Goal: Navigation & Orientation: Understand site structure

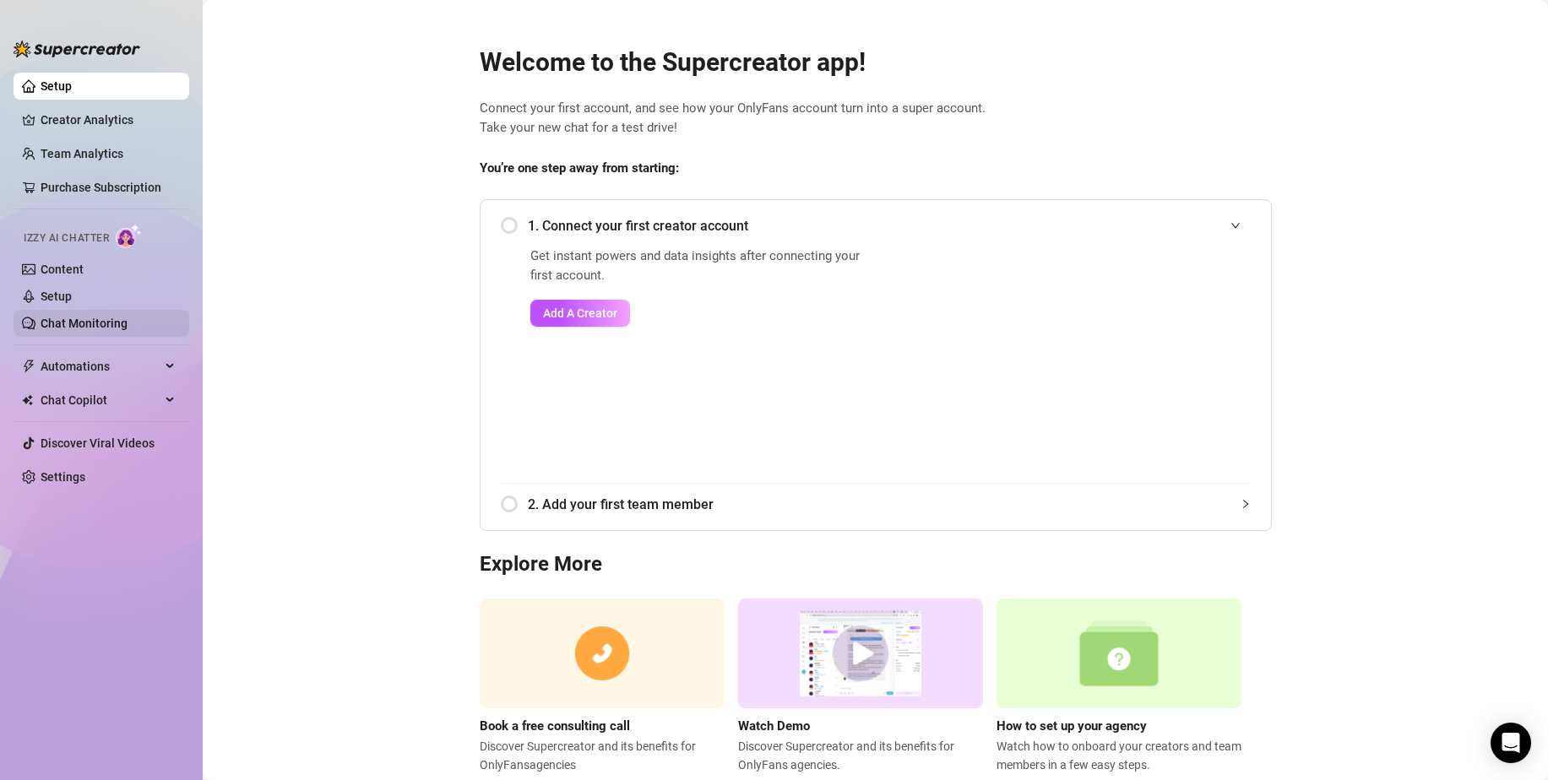
click at [99, 317] on link "Chat Monitoring" at bounding box center [84, 324] width 87 height 14
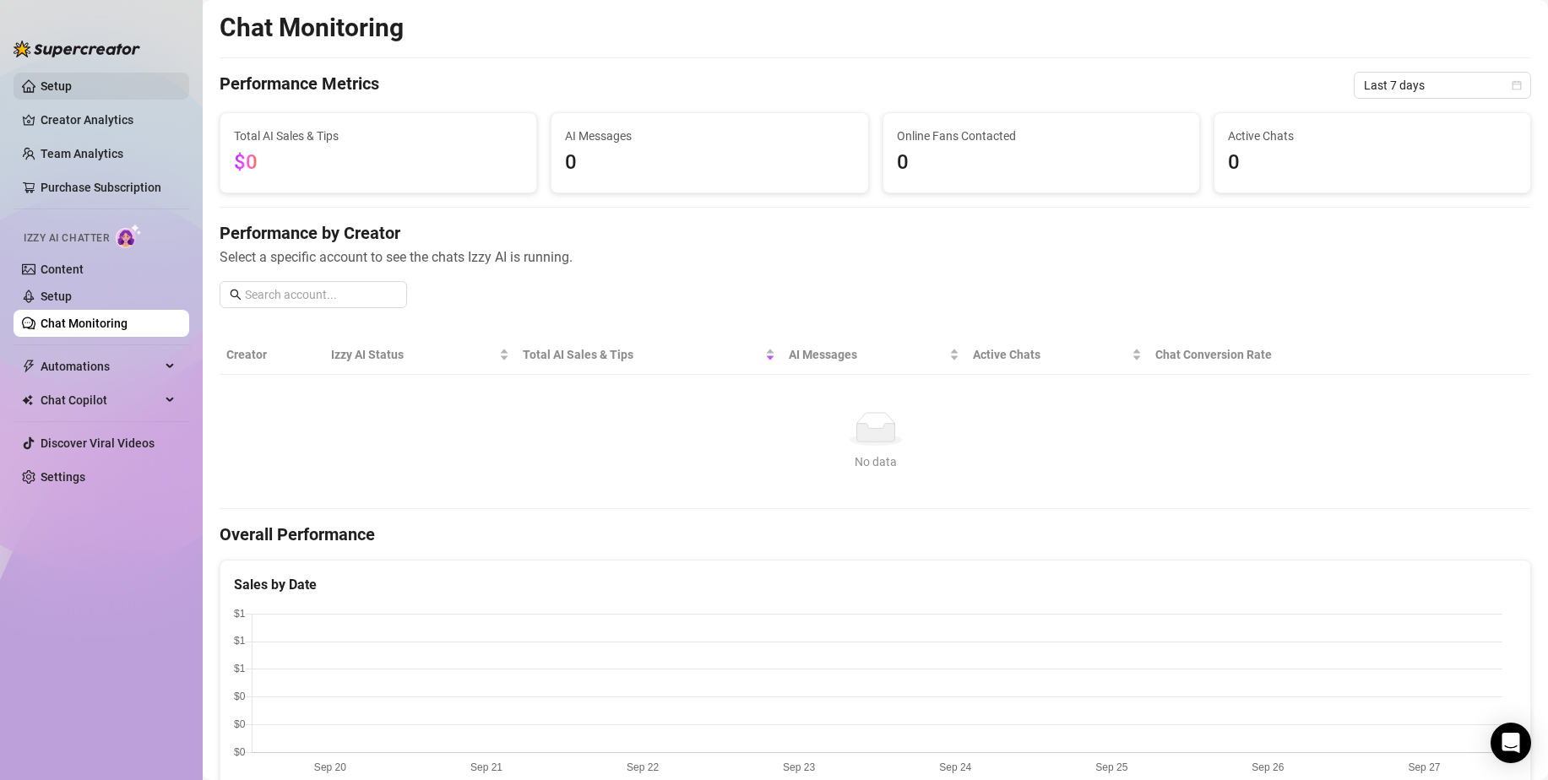
click at [67, 90] on link "Setup" at bounding box center [56, 86] width 31 height 14
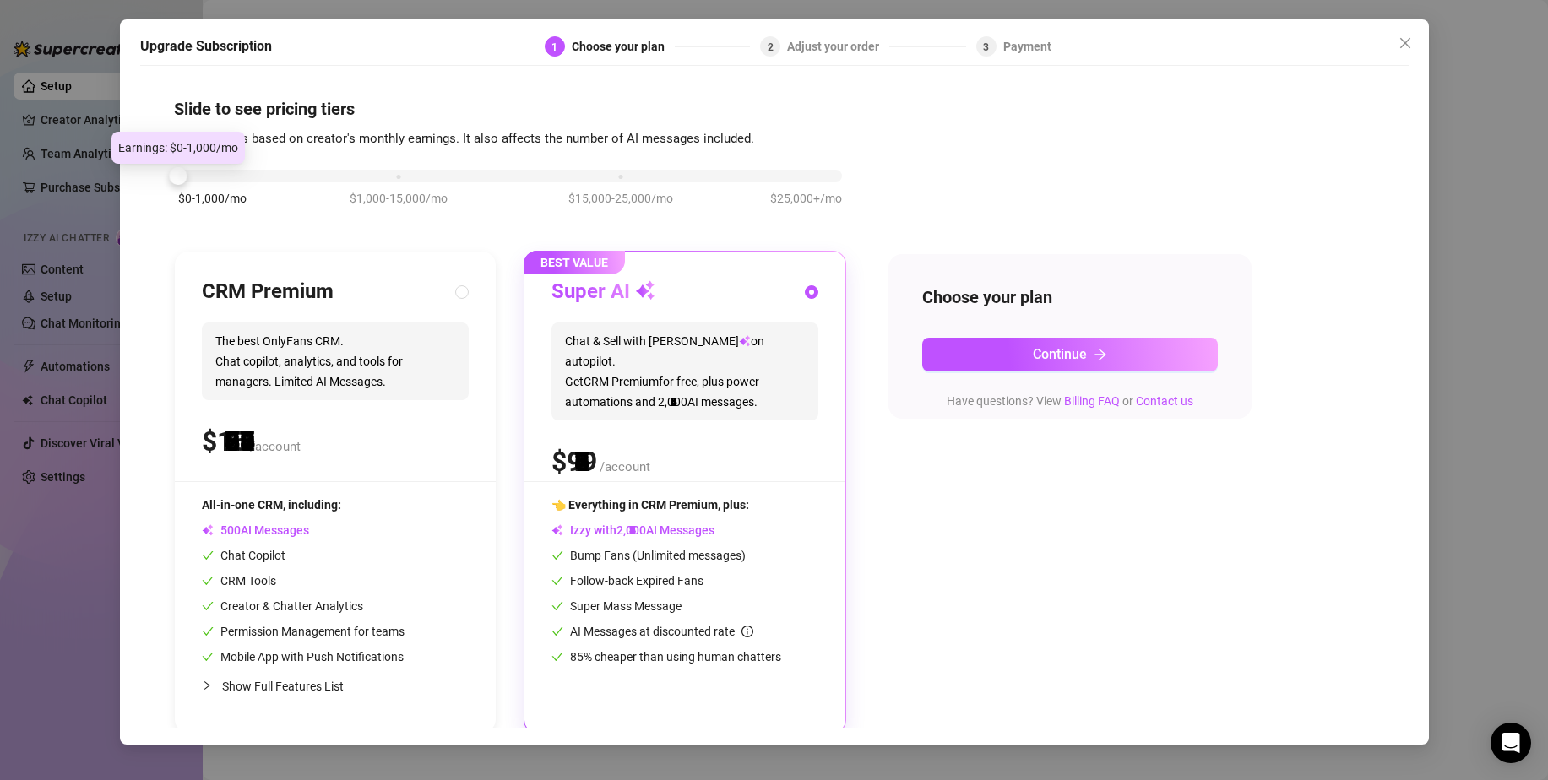
drag, startPoint x: 393, startPoint y: 178, endPoint x: 186, endPoint y: 173, distance: 206.9
click at [186, 173] on div at bounding box center [178, 176] width 18 height 18
click at [313, 224] on div "$0-1,000/mo $1,000-15,000/mo $15,000-25,000/mo $25,000+/mo" at bounding box center [510, 196] width 672 height 95
click at [1412, 55] on button "Close" at bounding box center [1404, 43] width 27 height 27
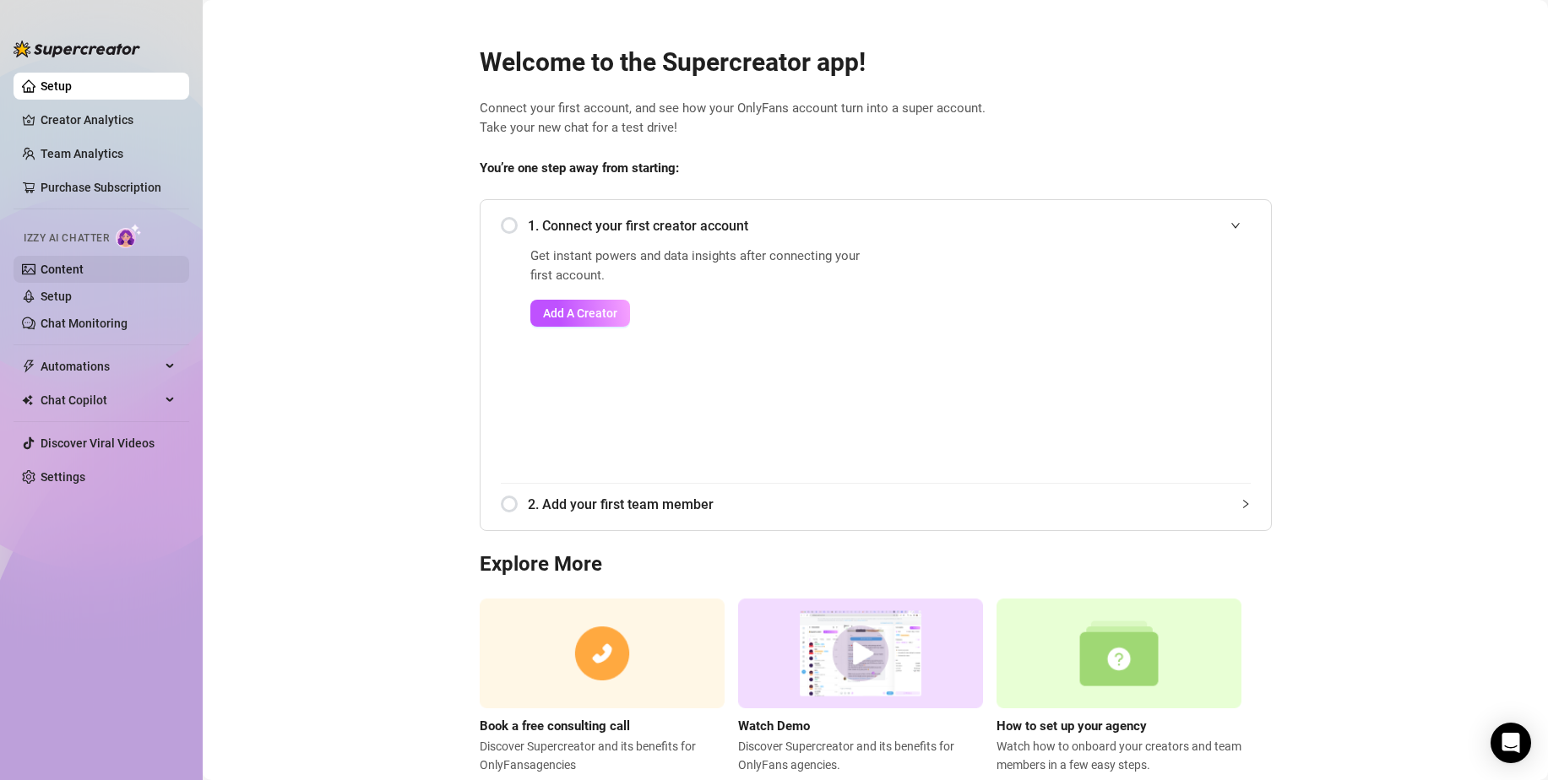
click at [79, 275] on link "Content" at bounding box center [62, 270] width 43 height 14
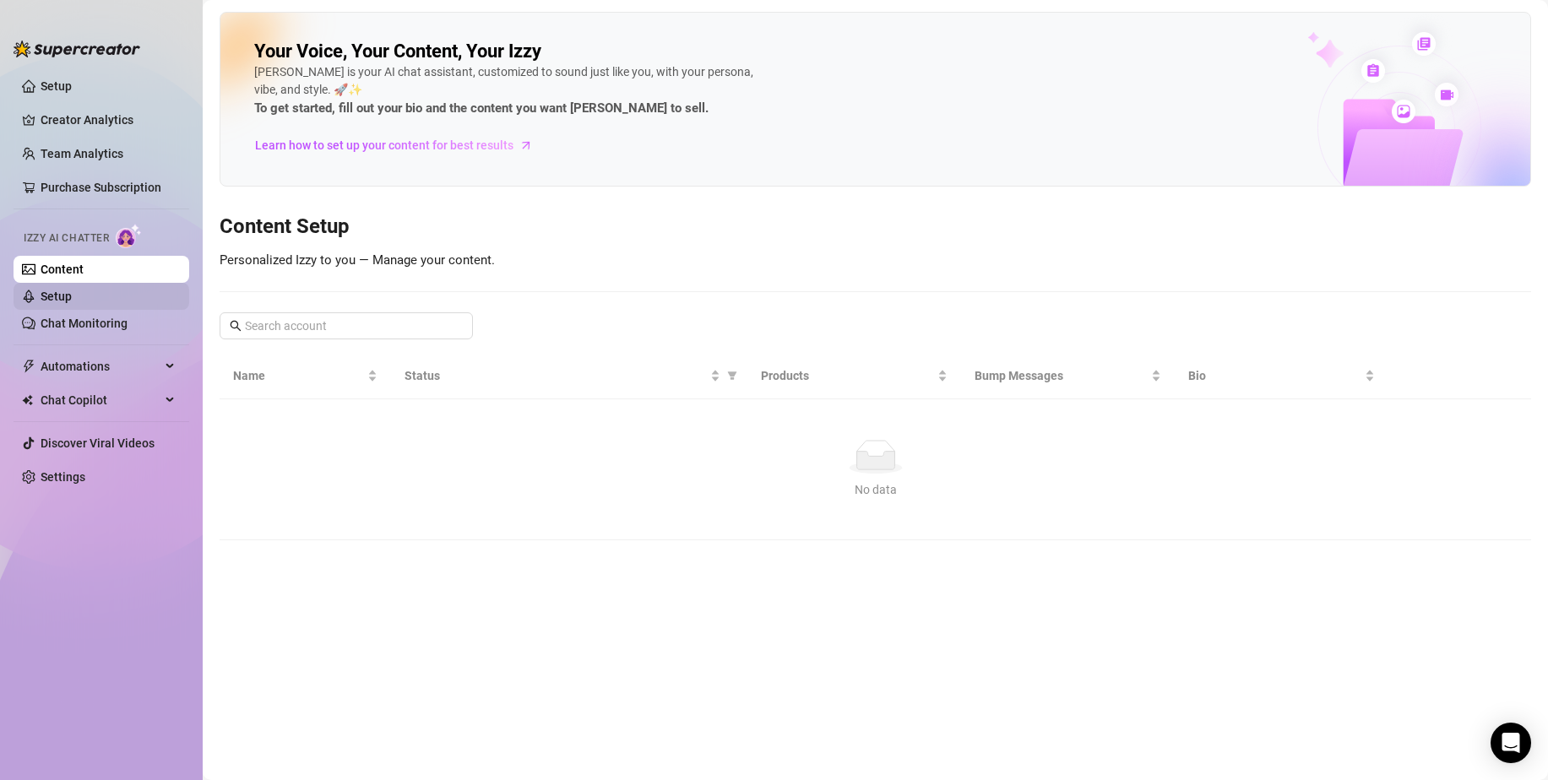
click at [72, 303] on link "Setup" at bounding box center [56, 297] width 31 height 14
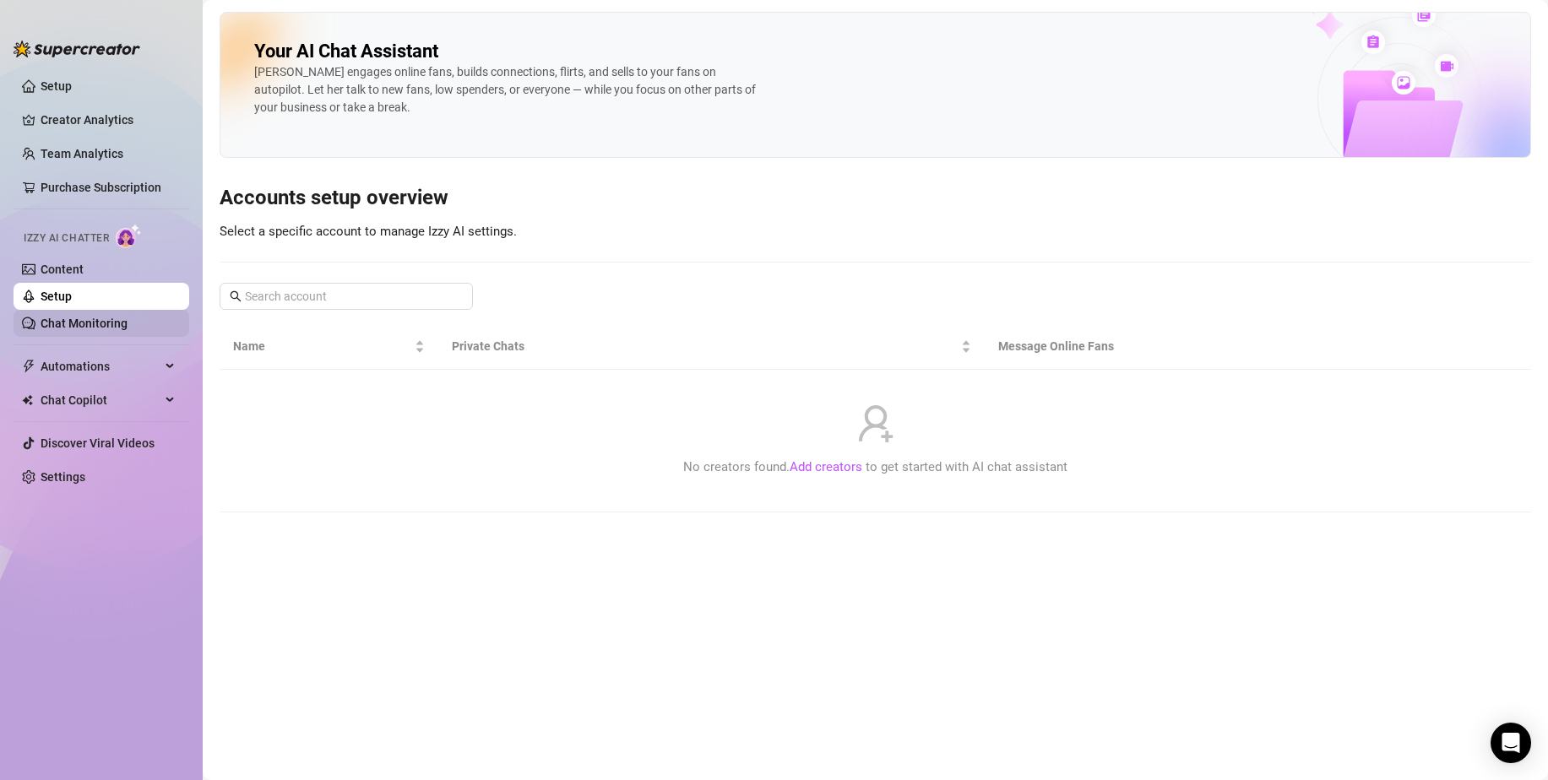
click at [86, 328] on link "Chat Monitoring" at bounding box center [84, 324] width 87 height 14
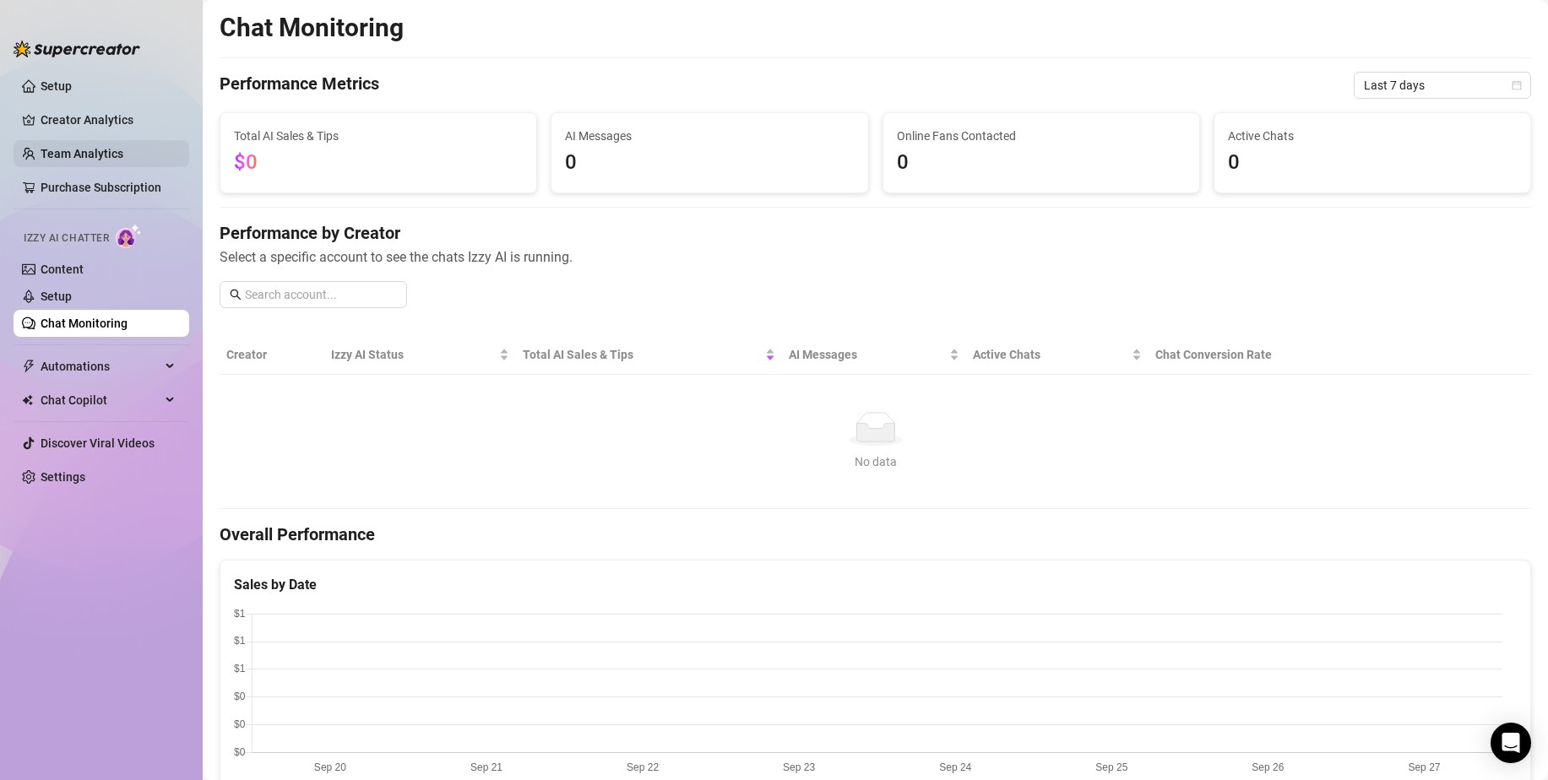
click at [74, 154] on link "Team Analytics" at bounding box center [82, 154] width 83 height 14
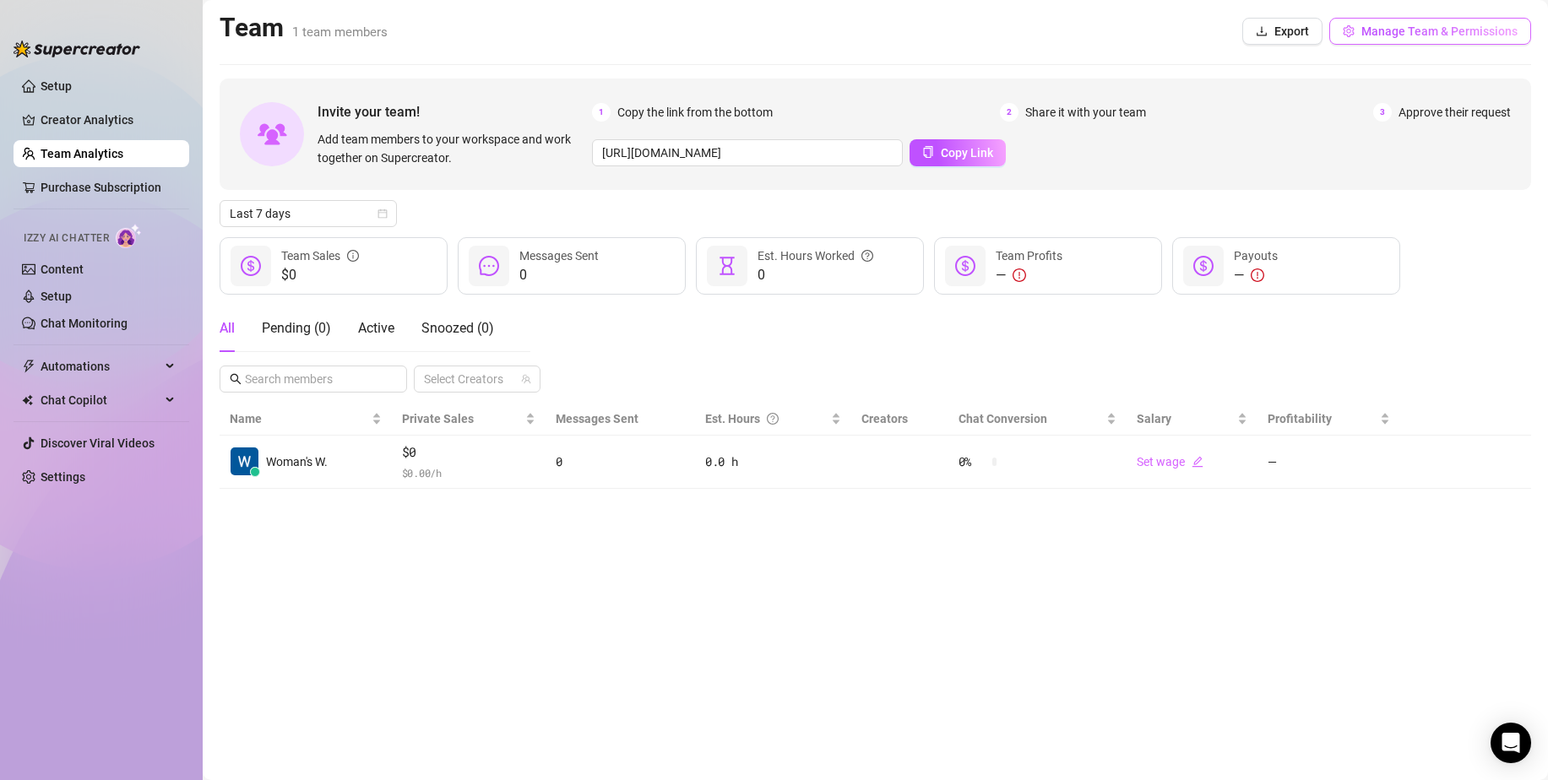
click at [1369, 35] on span "Manage Team & Permissions" at bounding box center [1439, 31] width 156 height 14
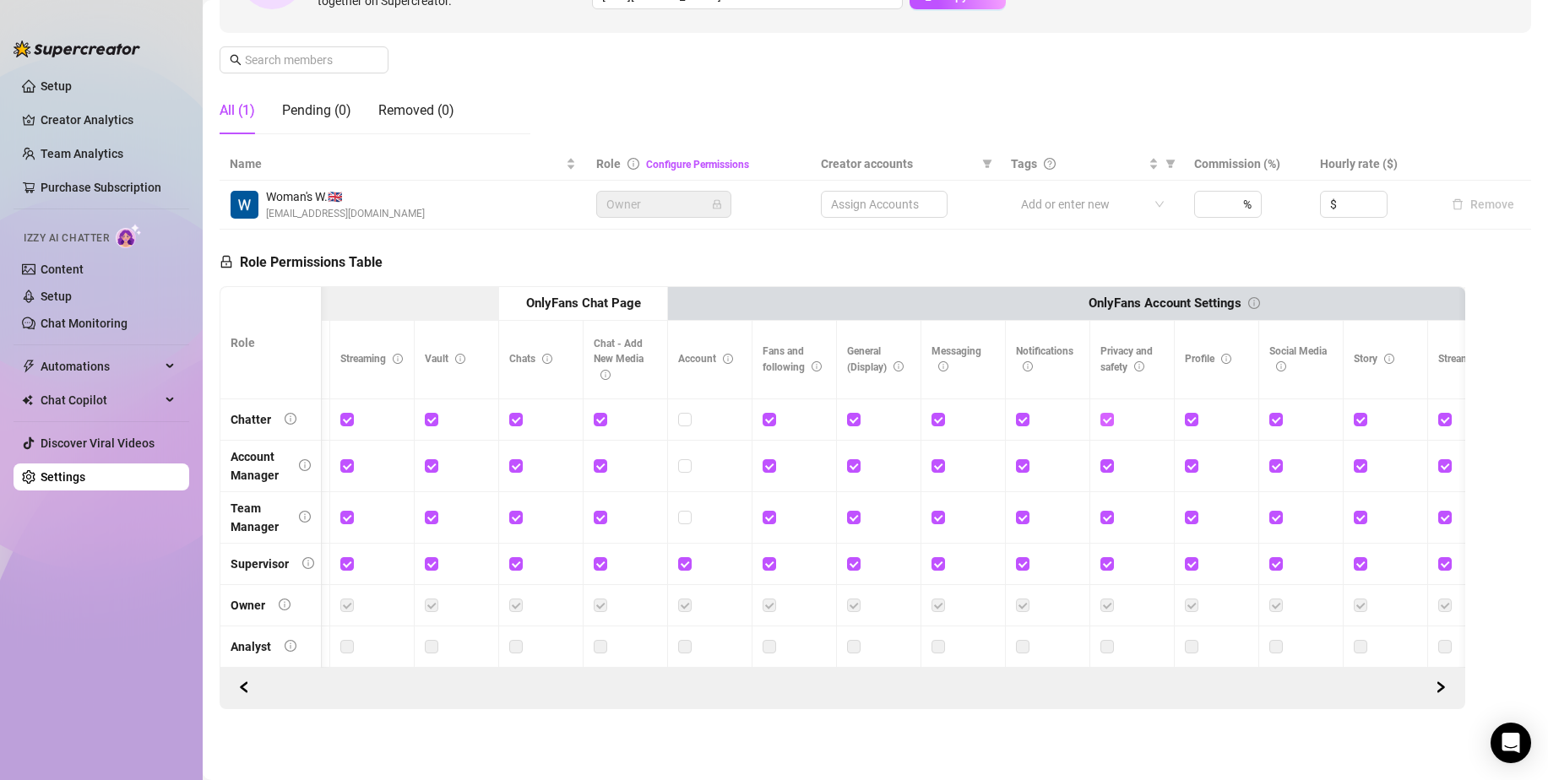
click at [1101, 413] on input "checkbox" at bounding box center [1106, 419] width 12 height 12
checkbox input "false"
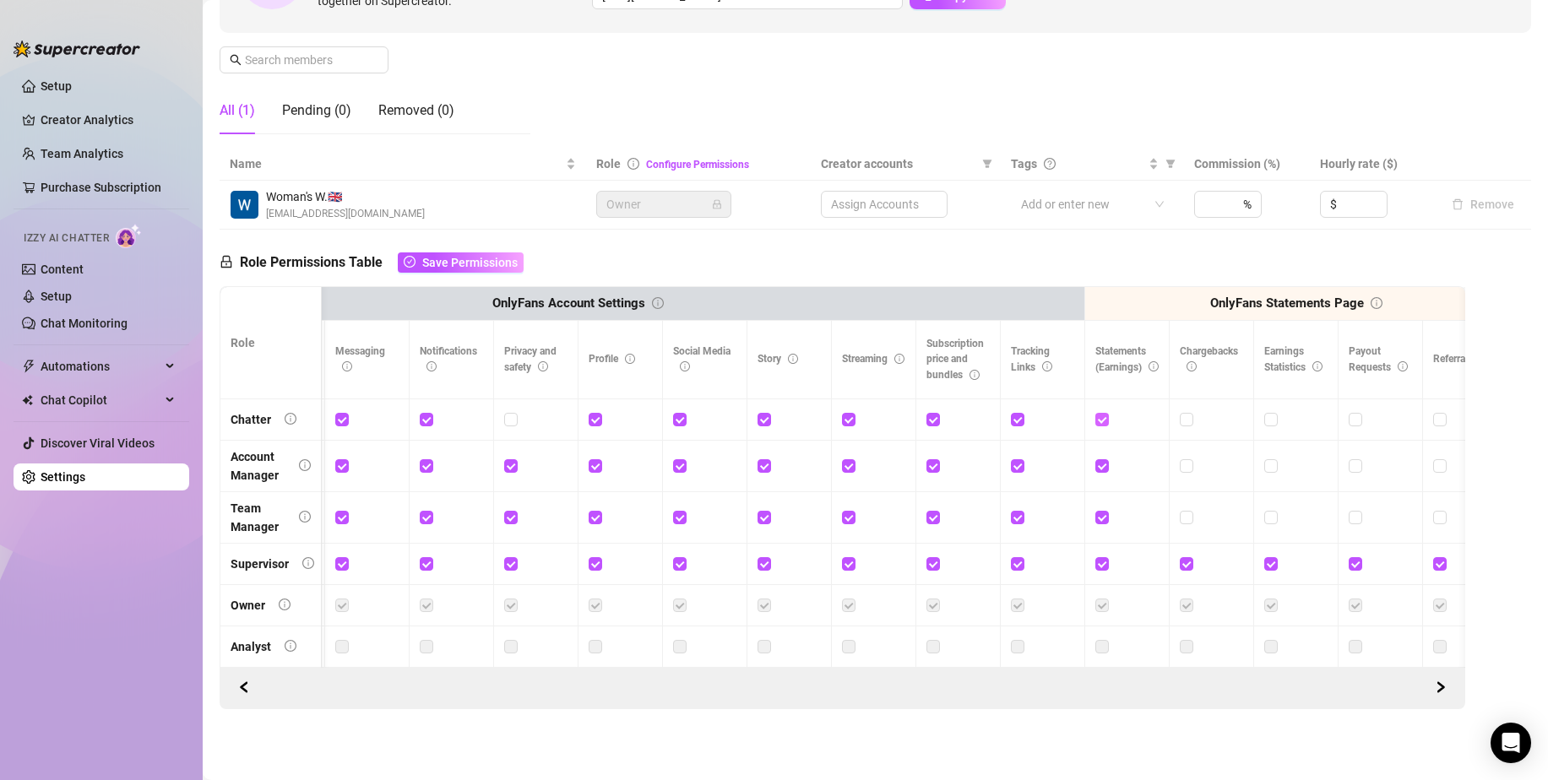
click at [1106, 413] on input "checkbox" at bounding box center [1101, 419] width 12 height 12
checkbox input "false"
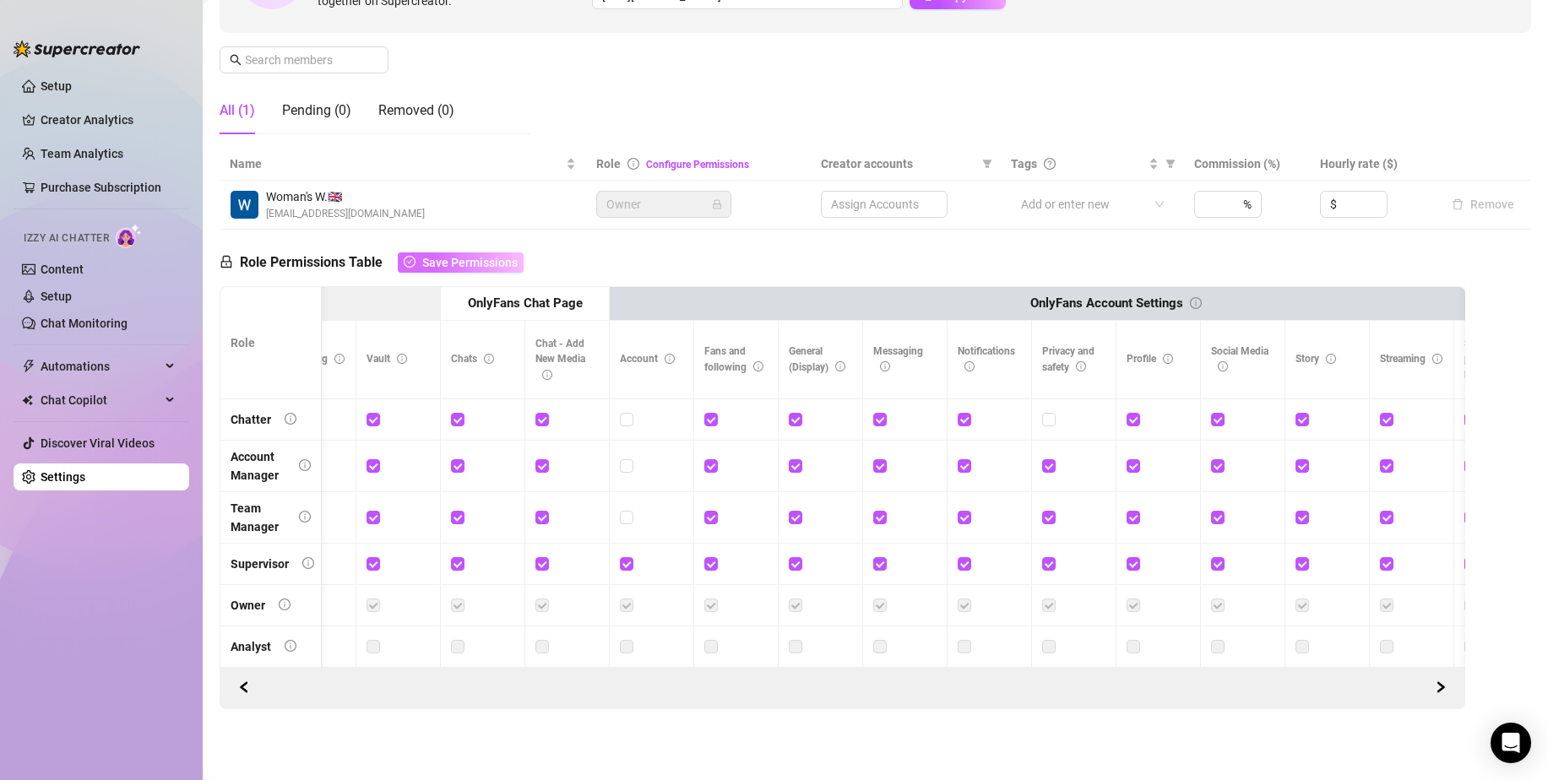
click at [431, 256] on span "Save Permissions" at bounding box center [469, 263] width 95 height 14
click at [669, 240] on div "Role Permissions Table Role My Workspace Izzy AI OnlyFans Side Menu OnlyFans Ch…" at bounding box center [842, 470] width 1245 height 480
click at [61, 175] on link "Purchase Subscription" at bounding box center [108, 187] width 135 height 27
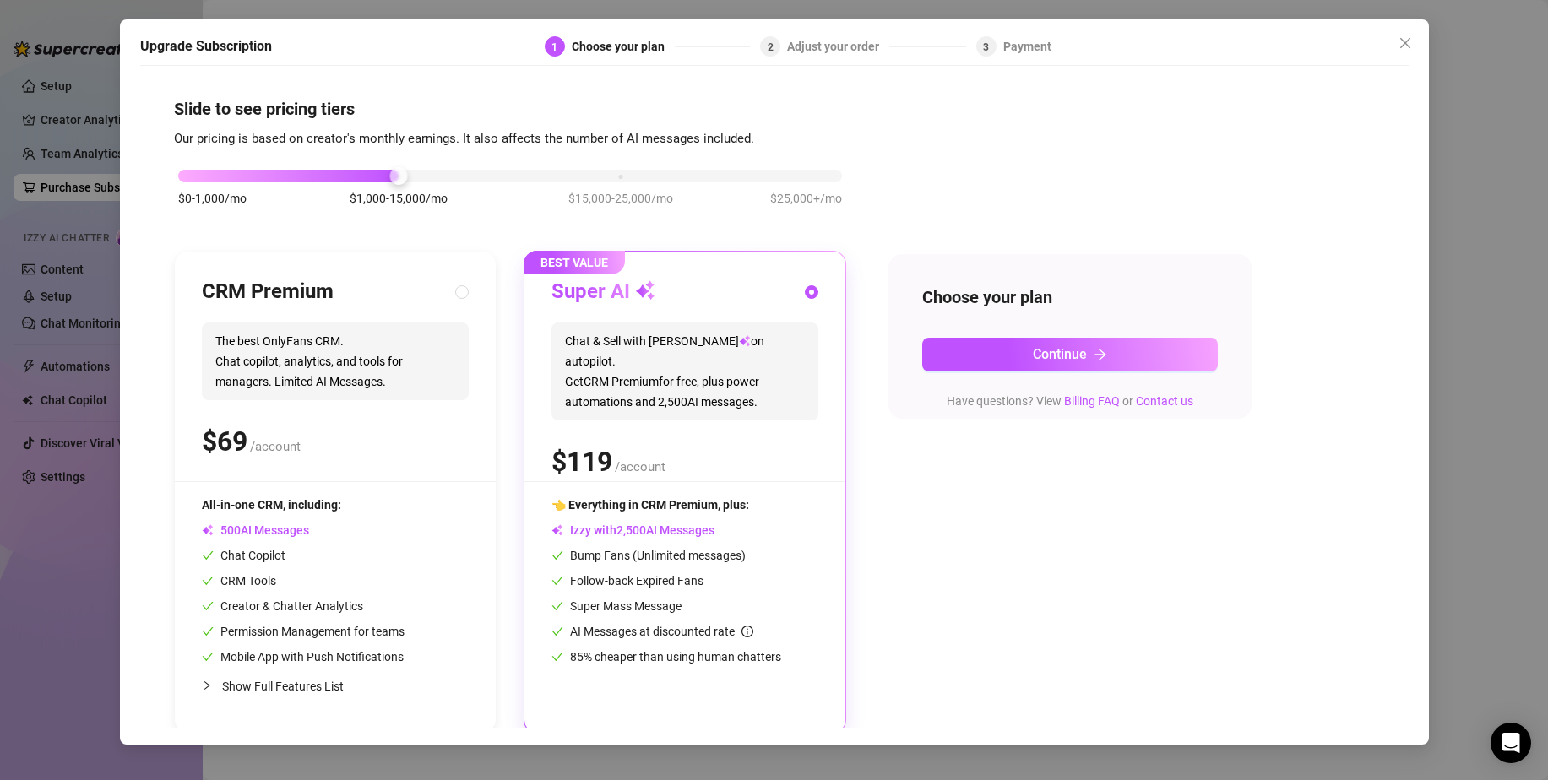
click at [50, 142] on div "Upgrade Subscription 1 Choose your plan 2 Adjust your order 3 Payment Slide to …" at bounding box center [774, 390] width 1548 height 780
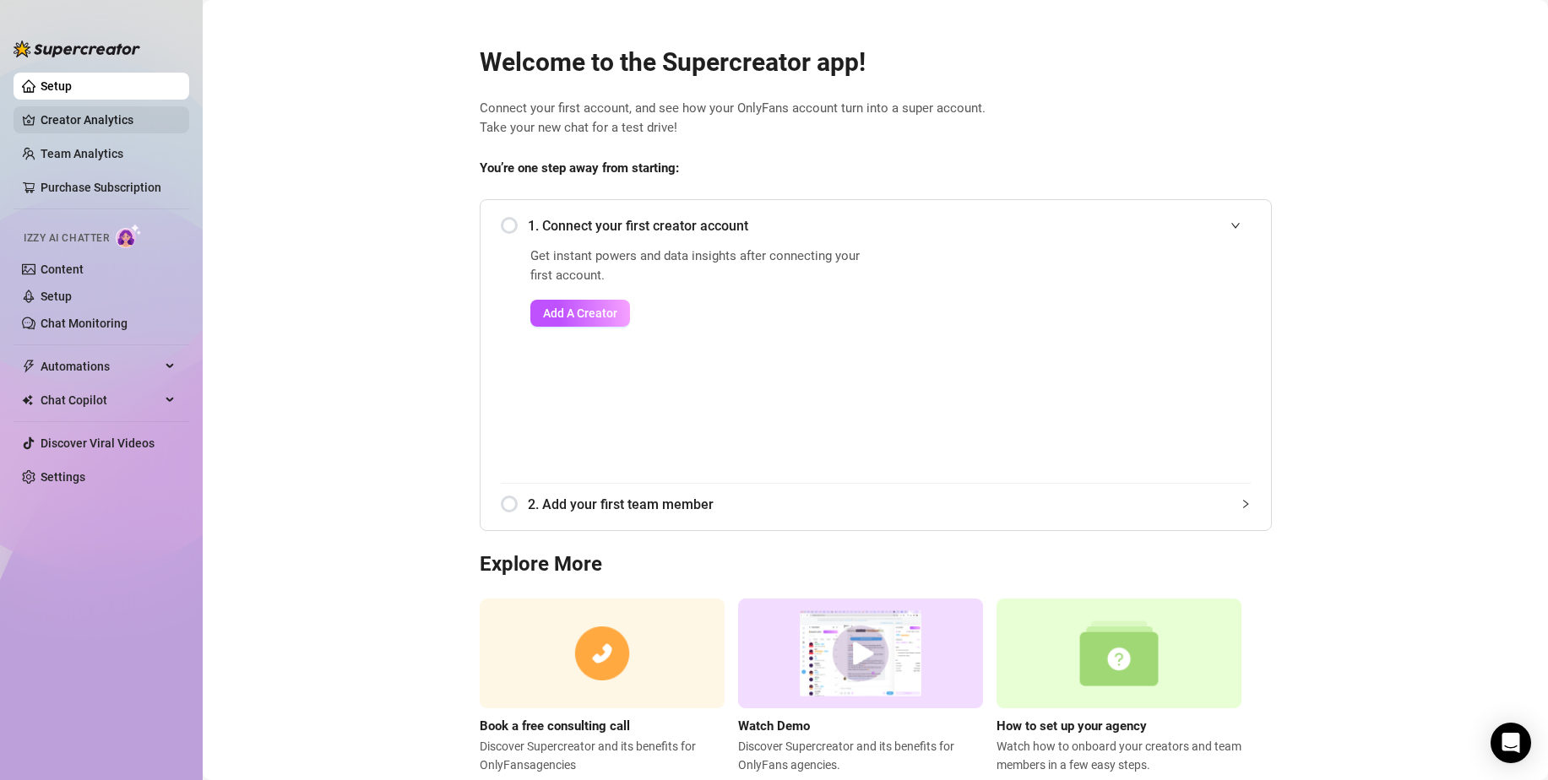
click at [107, 126] on link "Creator Analytics" at bounding box center [108, 119] width 135 height 27
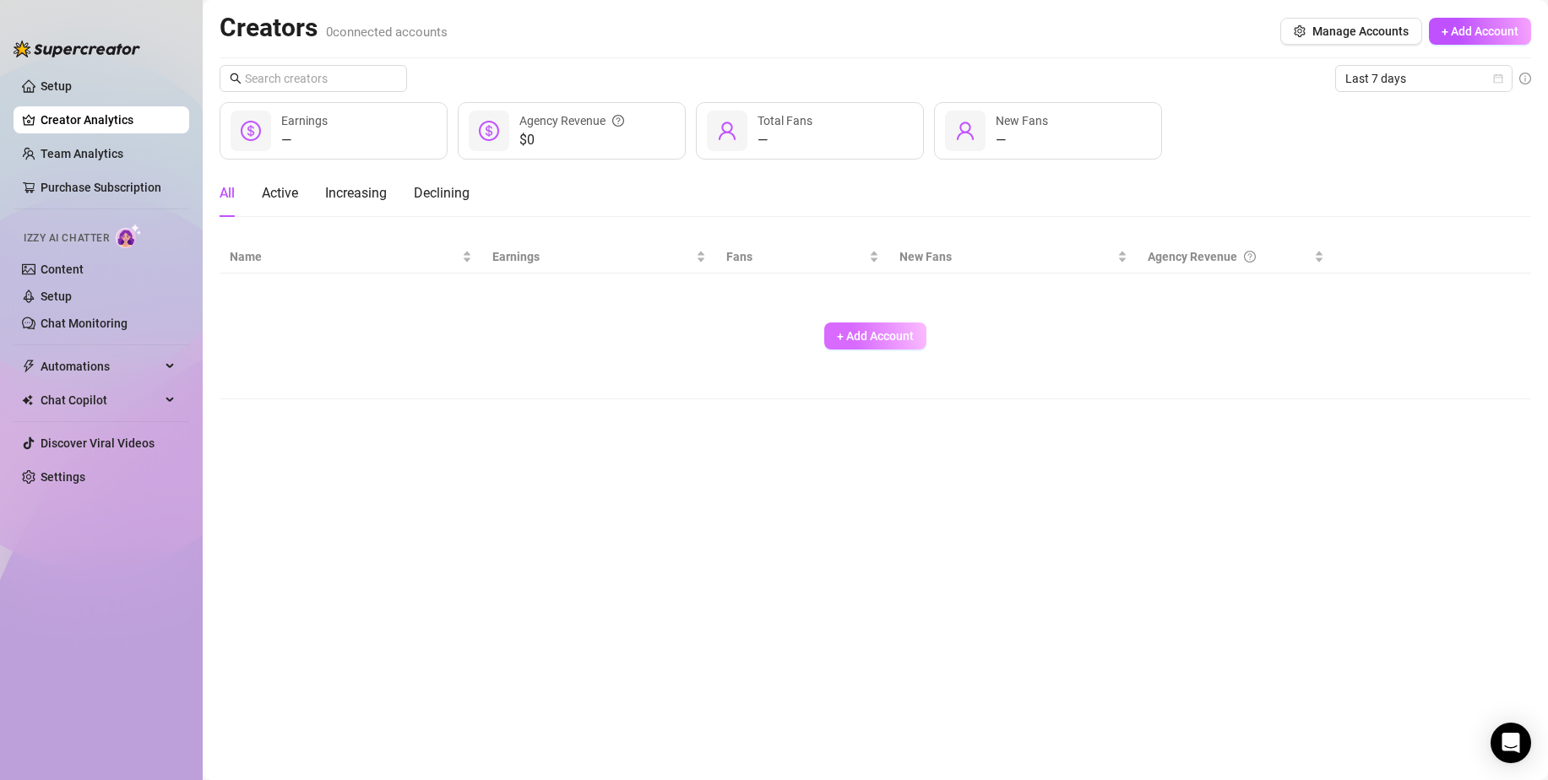
click at [882, 337] on span "+ Add Account" at bounding box center [875, 336] width 77 height 14
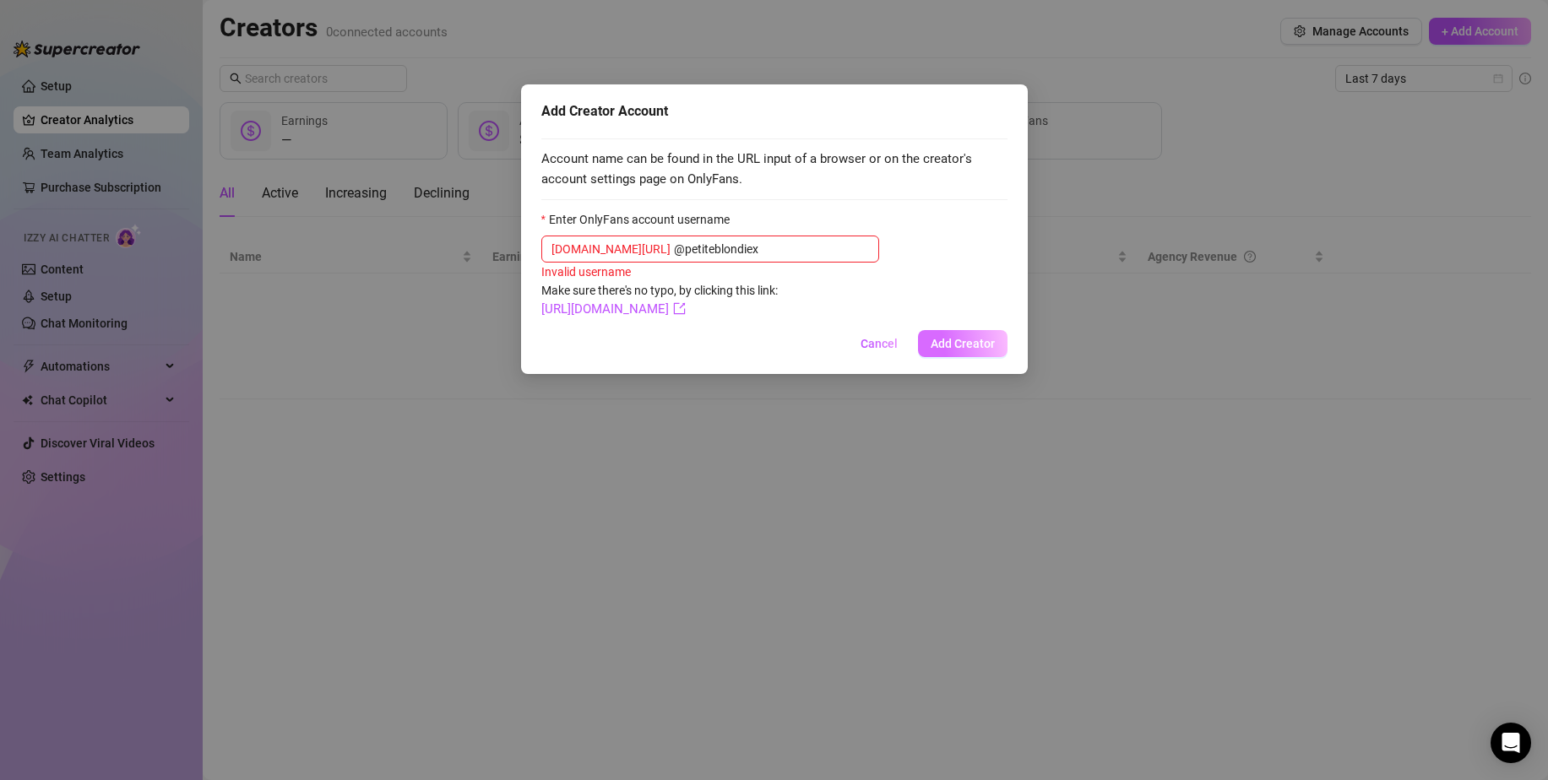
click at [959, 339] on span "Add Creator" at bounding box center [962, 344] width 64 height 14
click at [945, 344] on span "Add Creator" at bounding box center [962, 344] width 64 height 14
click at [791, 257] on input "@petiteblondiex" at bounding box center [771, 249] width 195 height 19
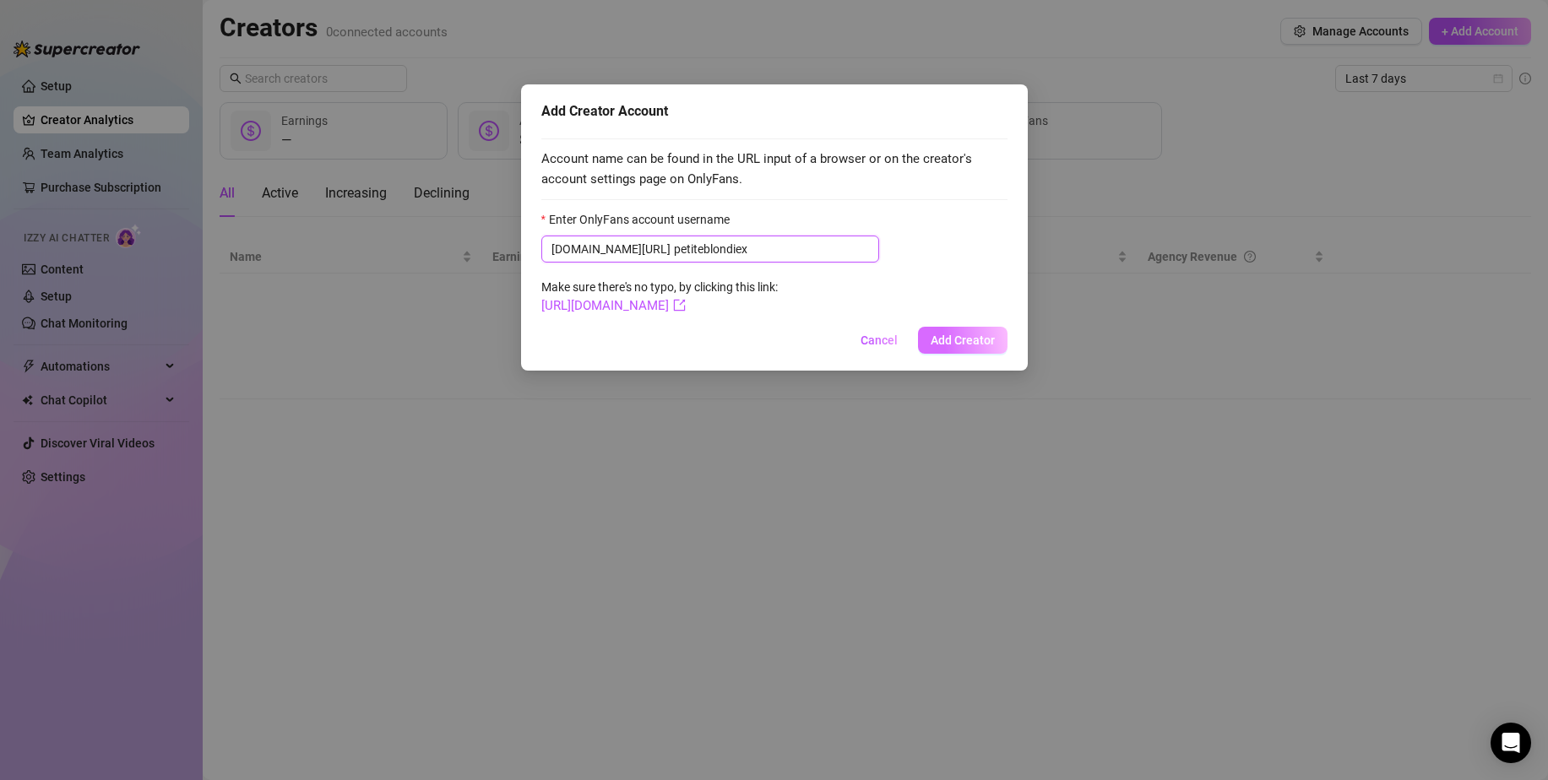
type input "petiteblondiex"
click at [999, 340] on button "Add Creator" at bounding box center [962, 340] width 89 height 27
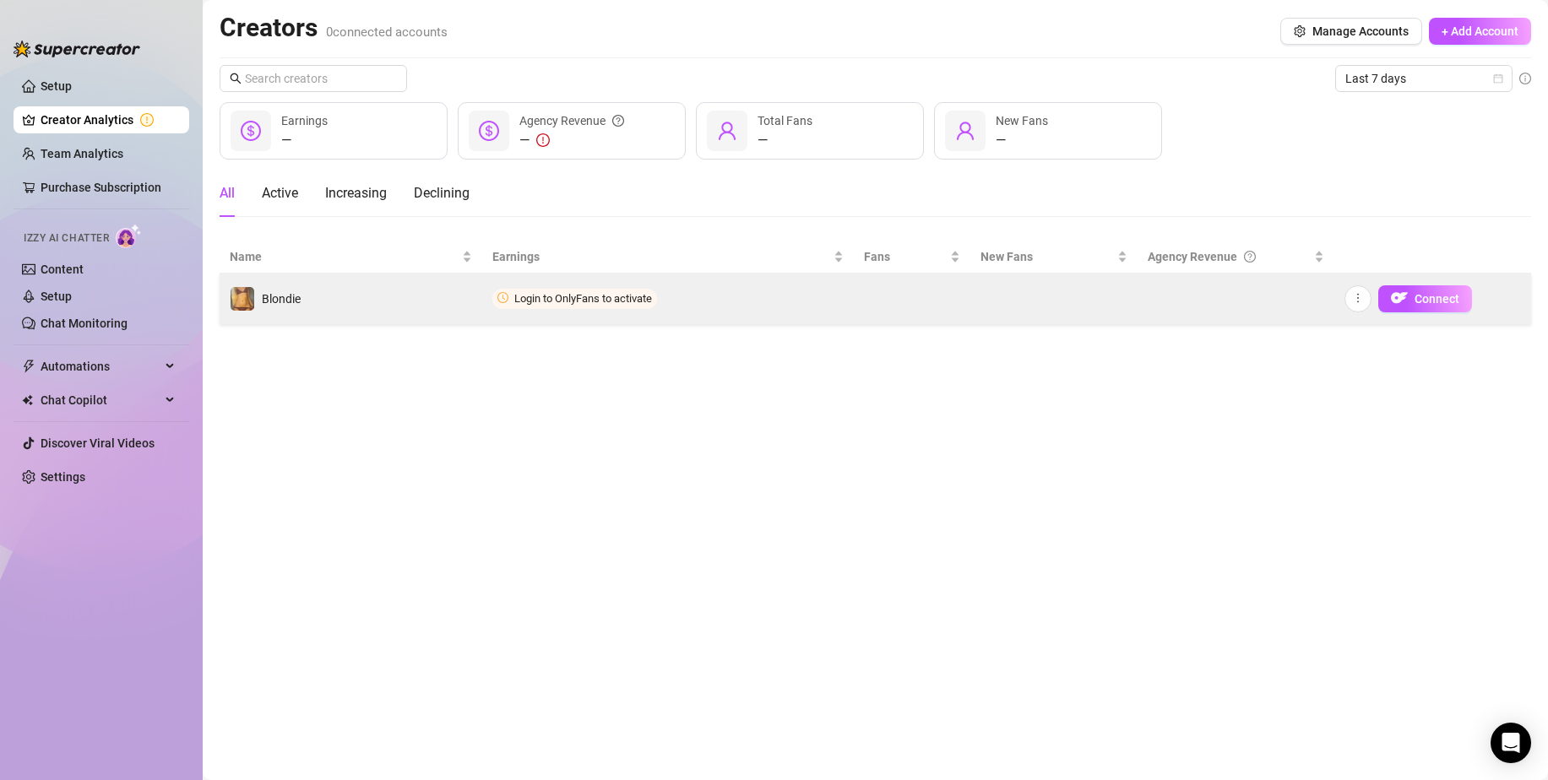
click at [624, 295] on span "Login to OnlyFans to activate" at bounding box center [583, 298] width 138 height 13
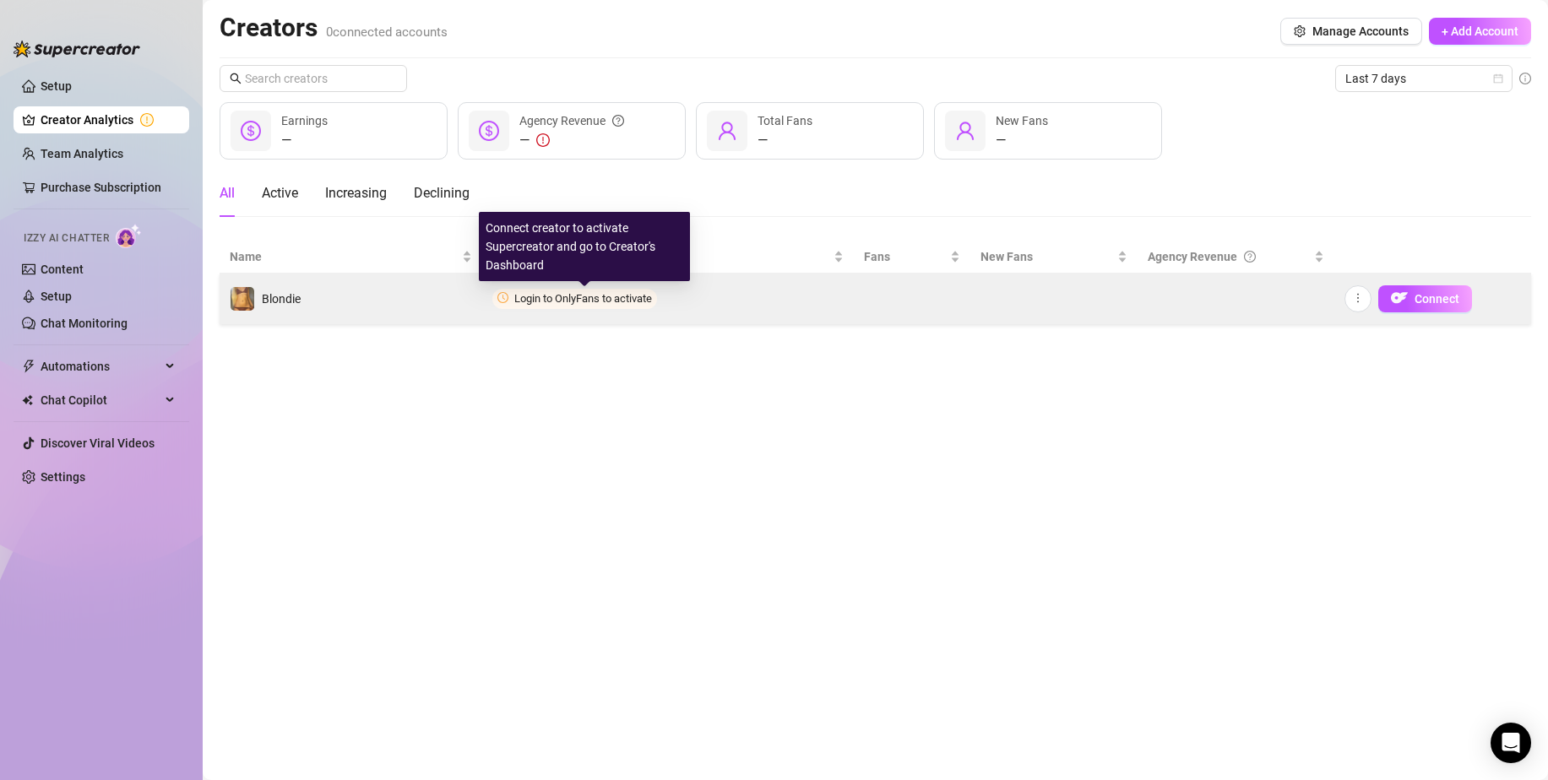
click at [621, 300] on span "Login to OnlyFans to activate" at bounding box center [583, 298] width 138 height 13
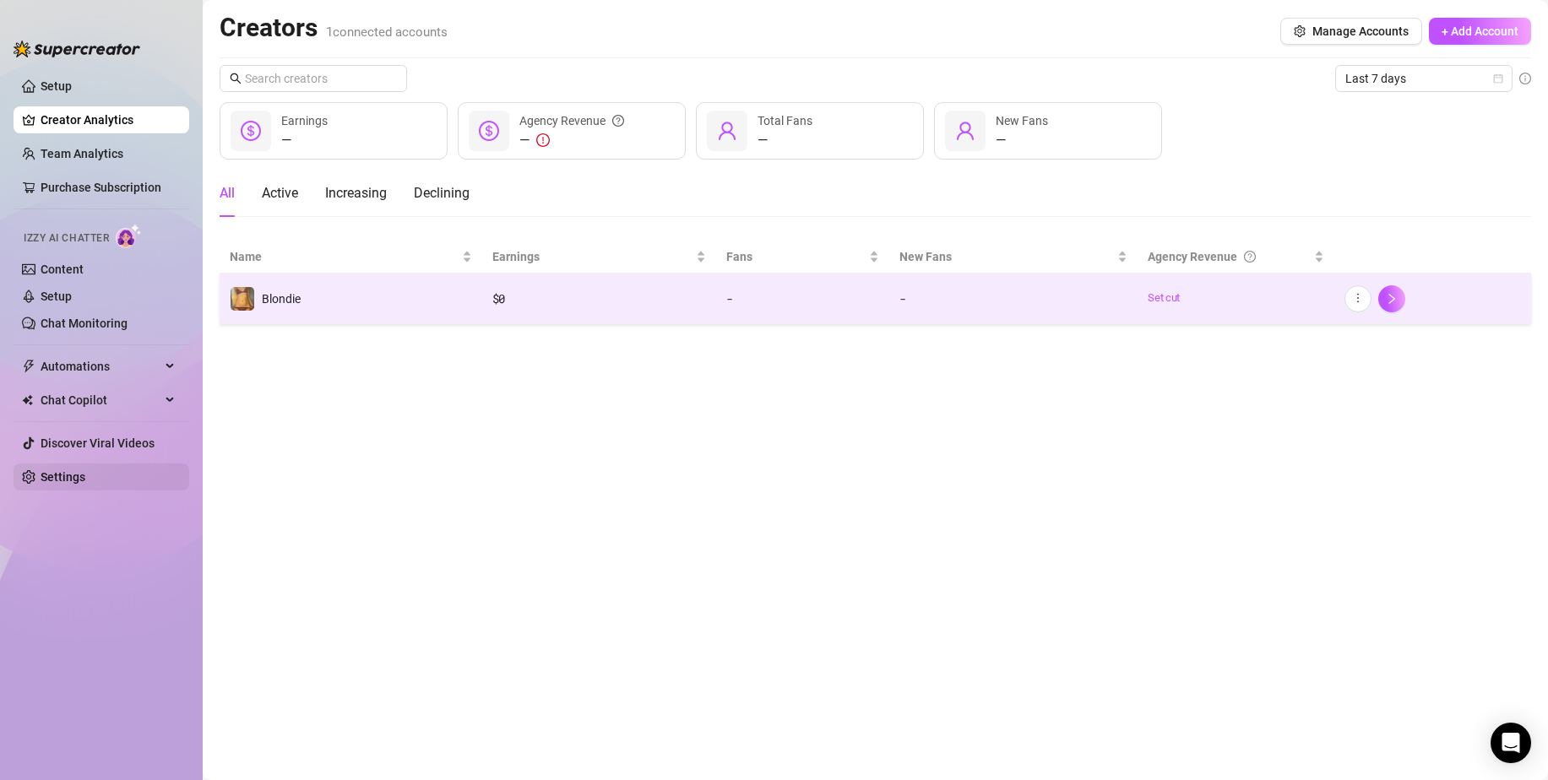
click at [85, 470] on link "Settings" at bounding box center [63, 477] width 45 height 14
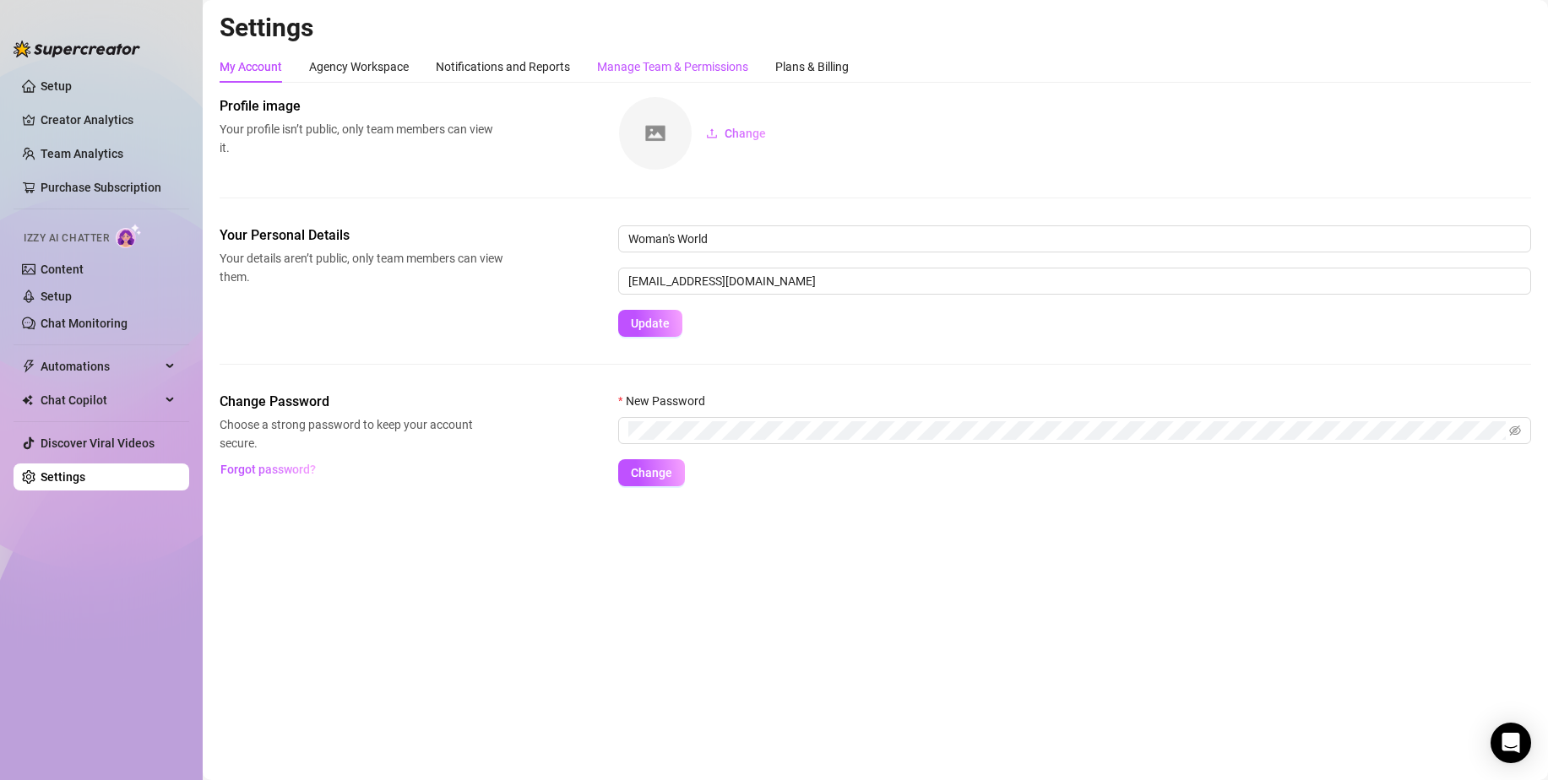
click at [644, 68] on div "Manage Team & Permissions" at bounding box center [672, 66] width 151 height 19
click at [788, 65] on div "Plans & Billing" at bounding box center [811, 66] width 73 height 19
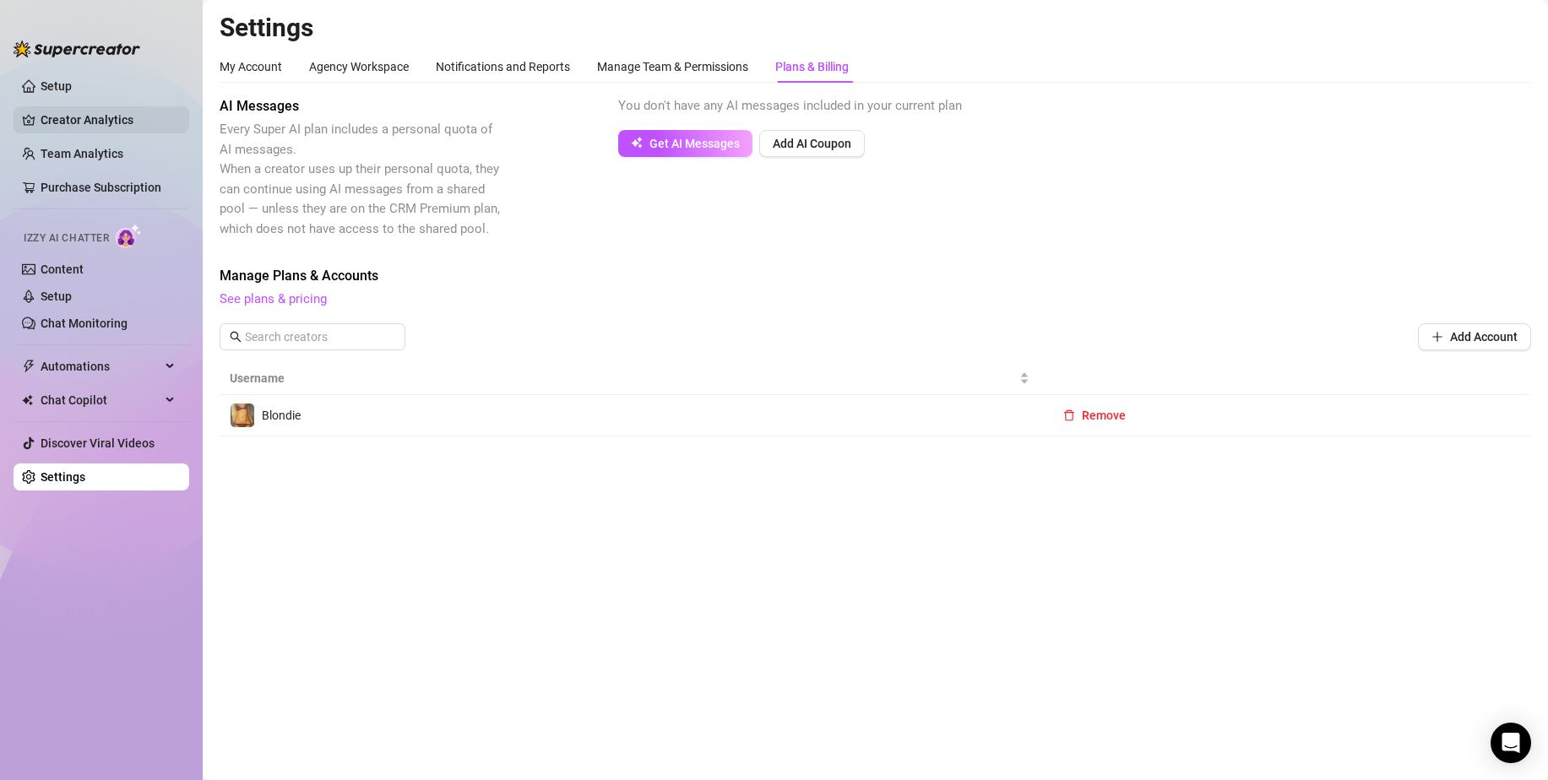
click at [108, 123] on link "Creator Analytics" at bounding box center [108, 119] width 135 height 27
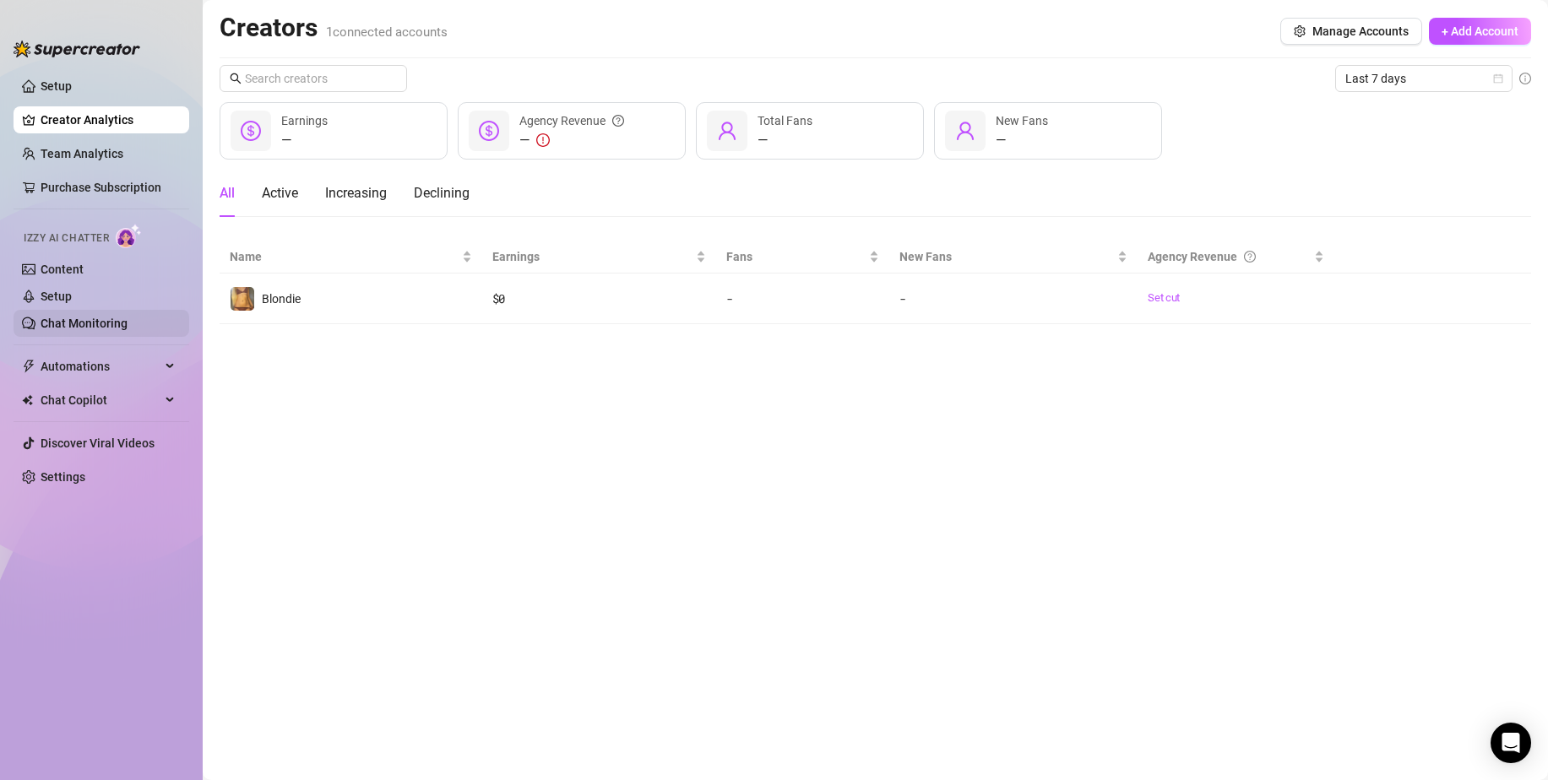
click at [105, 328] on link "Chat Monitoring" at bounding box center [84, 324] width 87 height 14
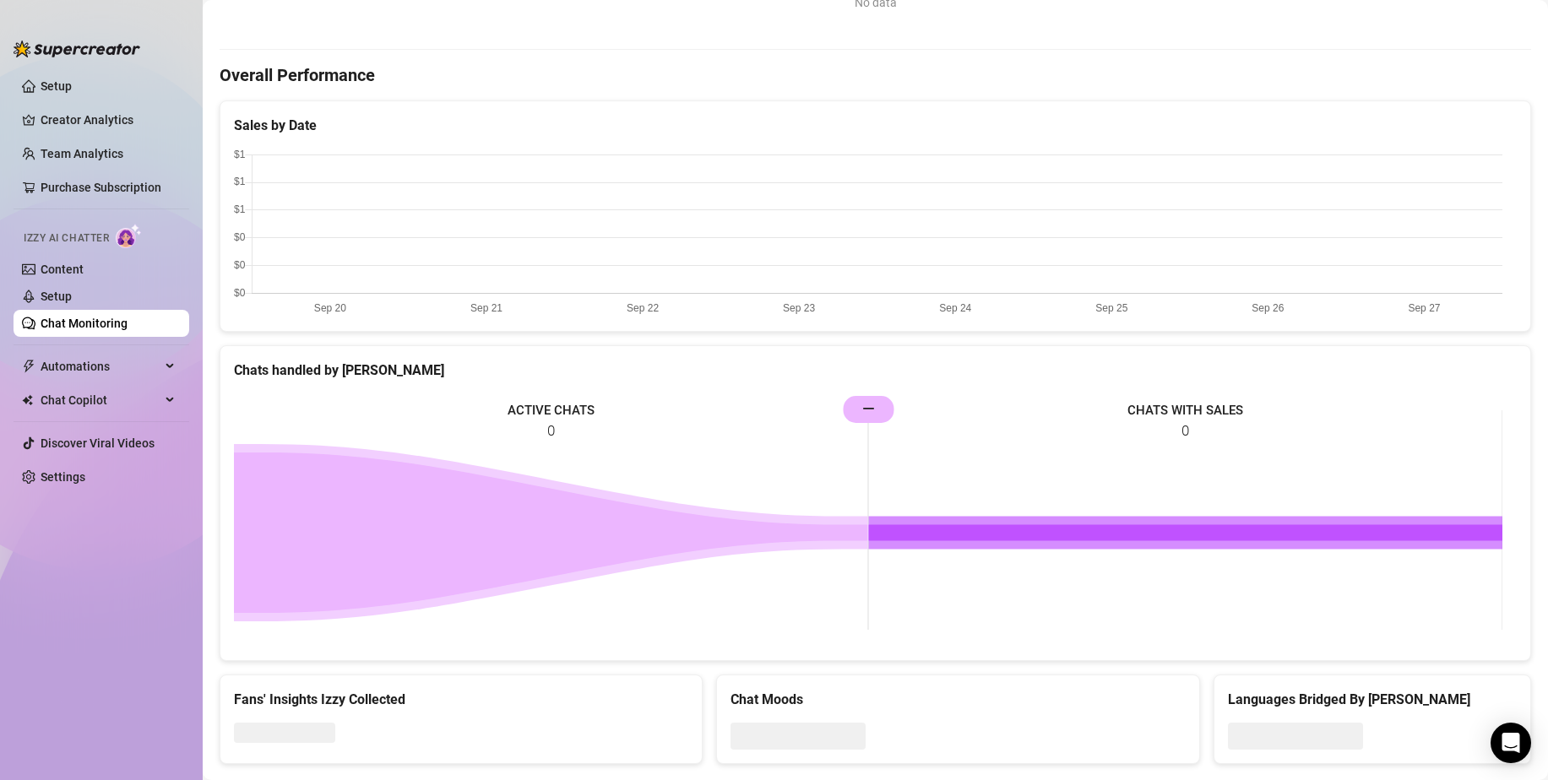
scroll to position [494, 0]
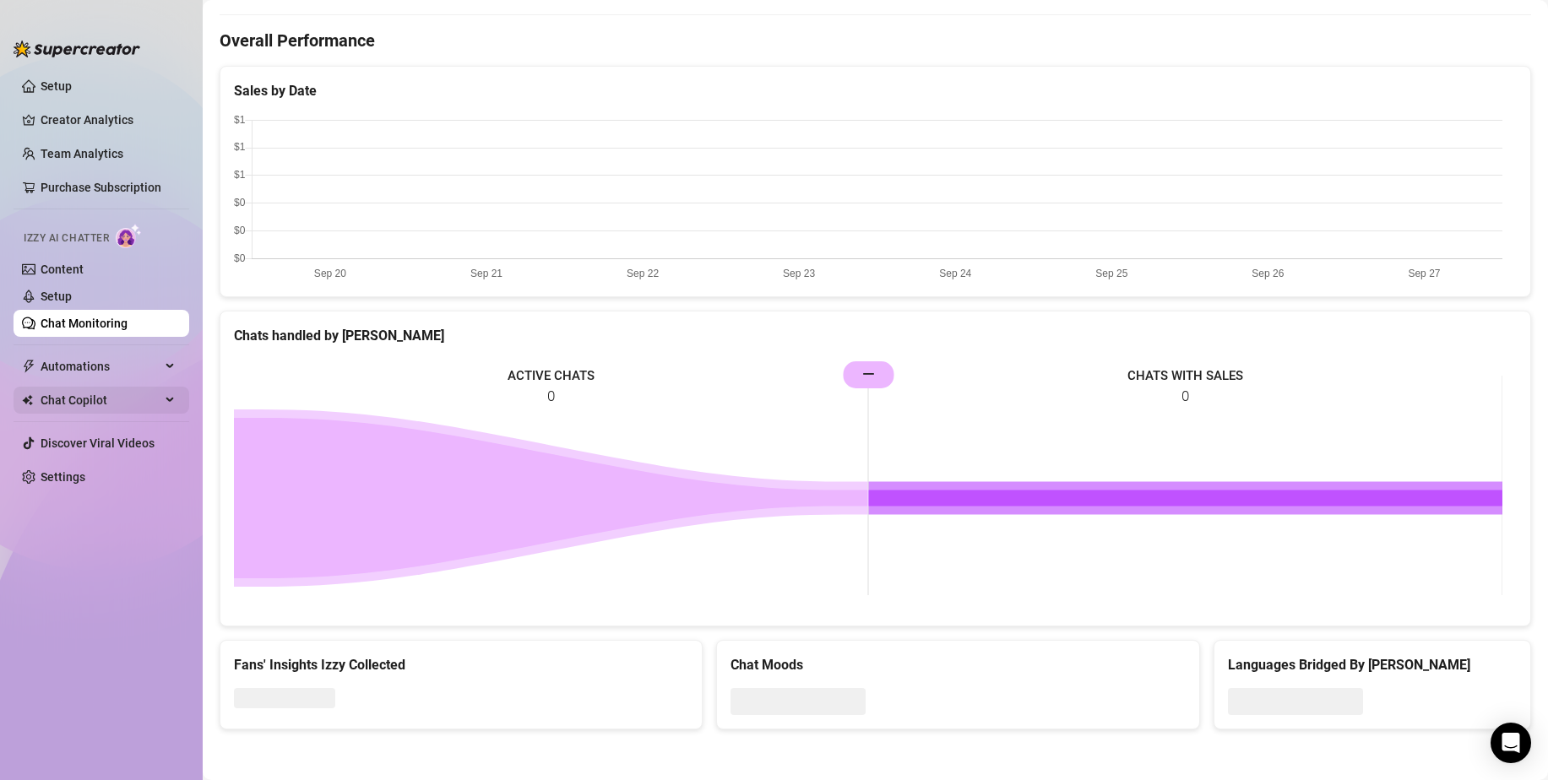
click at [110, 401] on span "Chat Copilot" at bounding box center [101, 400] width 120 height 27
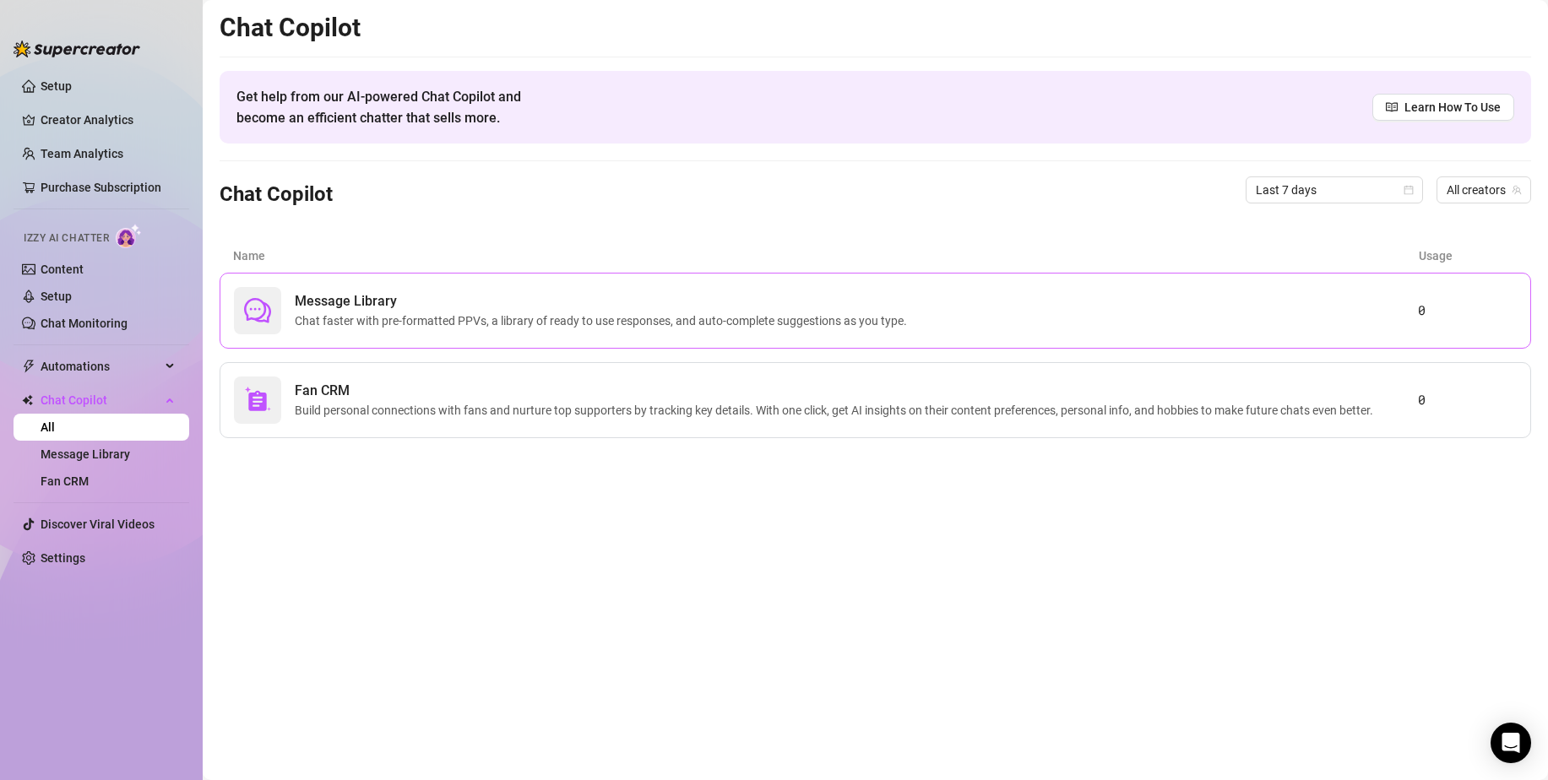
click at [365, 289] on div "Message Library Chat faster with pre-formatted PPVs, a library of ready to use …" at bounding box center [826, 310] width 1184 height 47
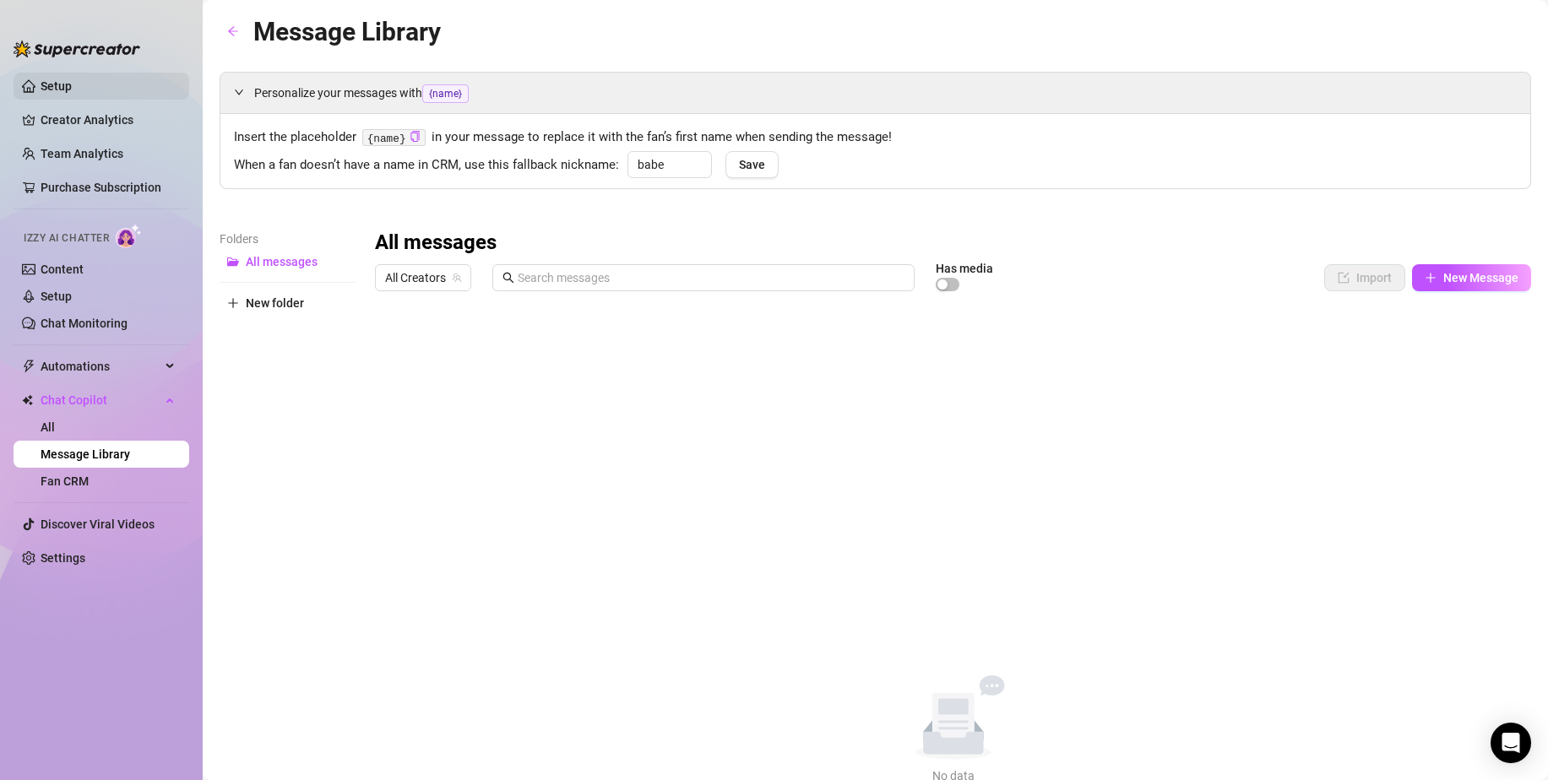
click at [72, 86] on link "Setup" at bounding box center [56, 86] width 31 height 14
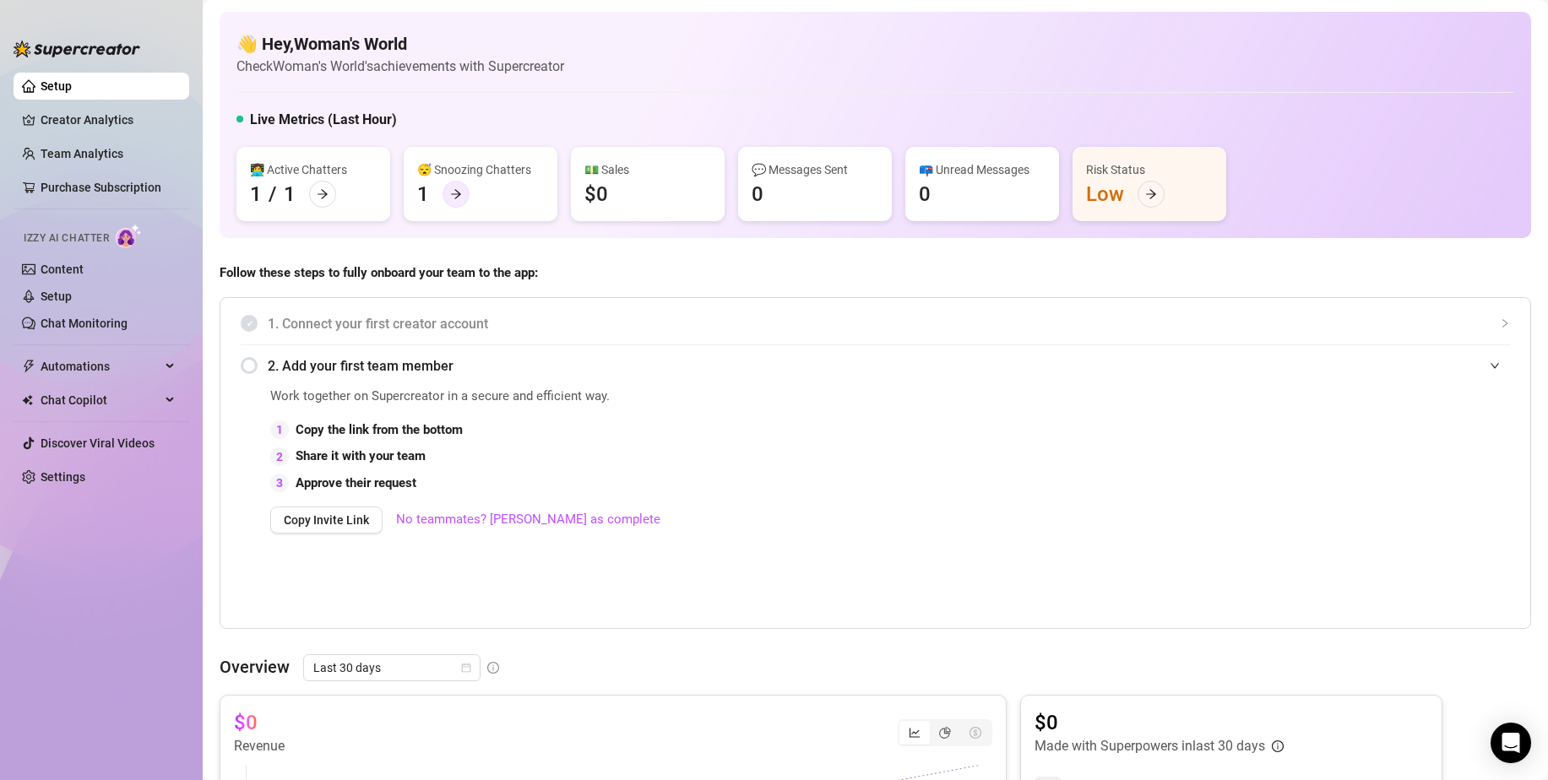
click at [444, 198] on div at bounding box center [455, 194] width 27 height 27
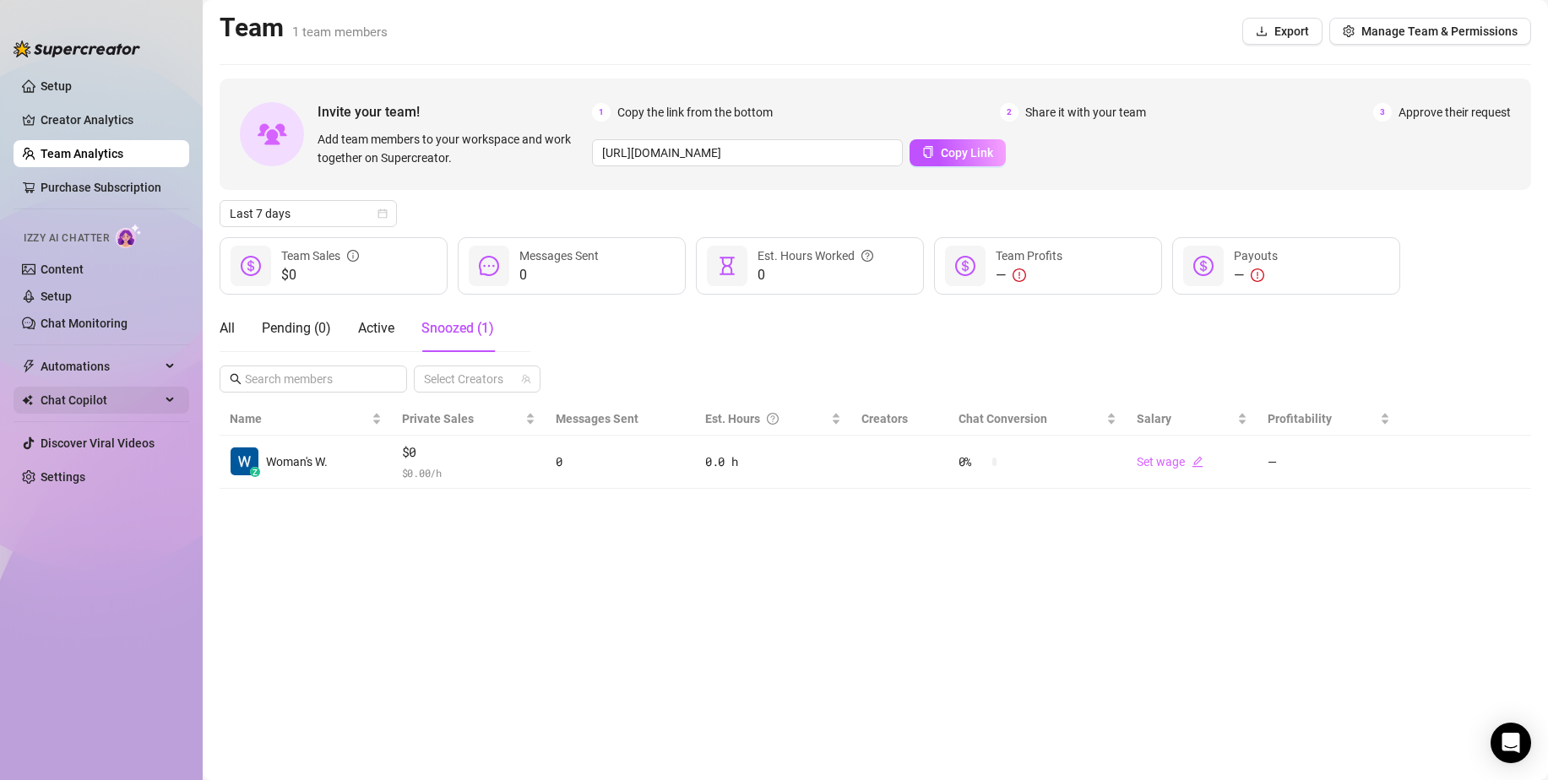
click at [103, 391] on span "Chat Copilot" at bounding box center [101, 400] width 120 height 27
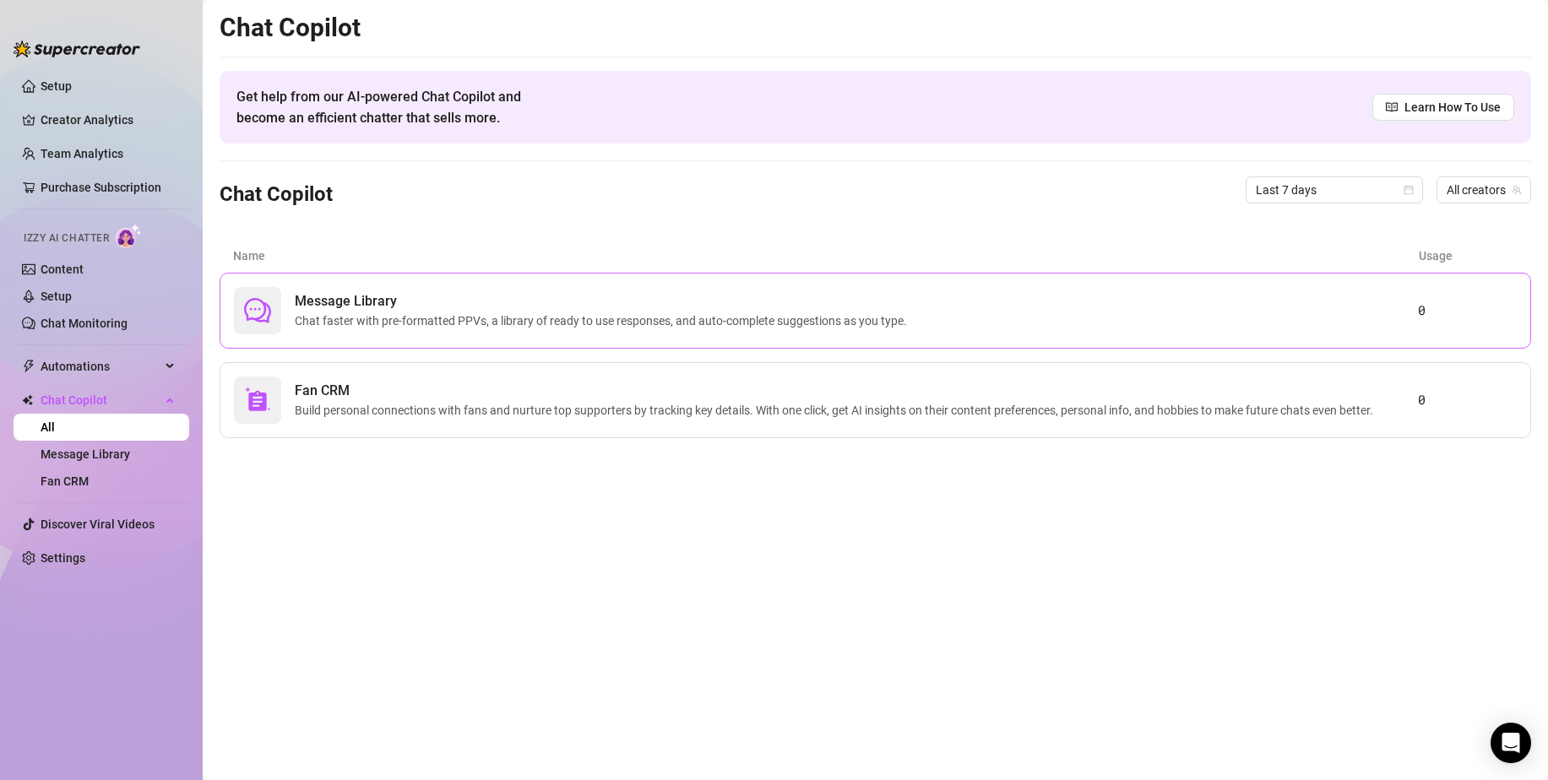
click at [327, 301] on span "Message Library" at bounding box center [604, 301] width 619 height 20
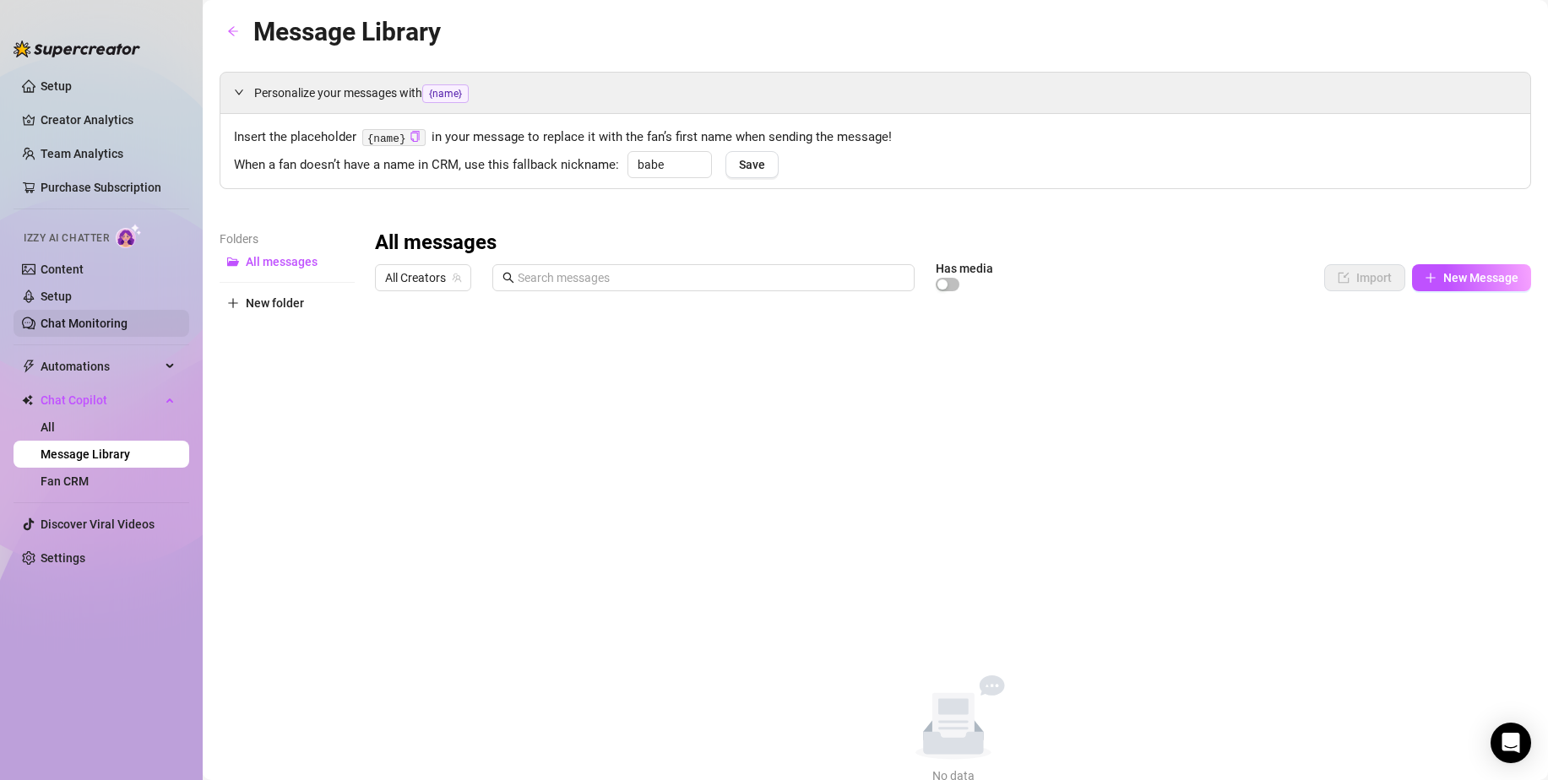
click at [127, 322] on link "Chat Monitoring" at bounding box center [84, 324] width 87 height 14
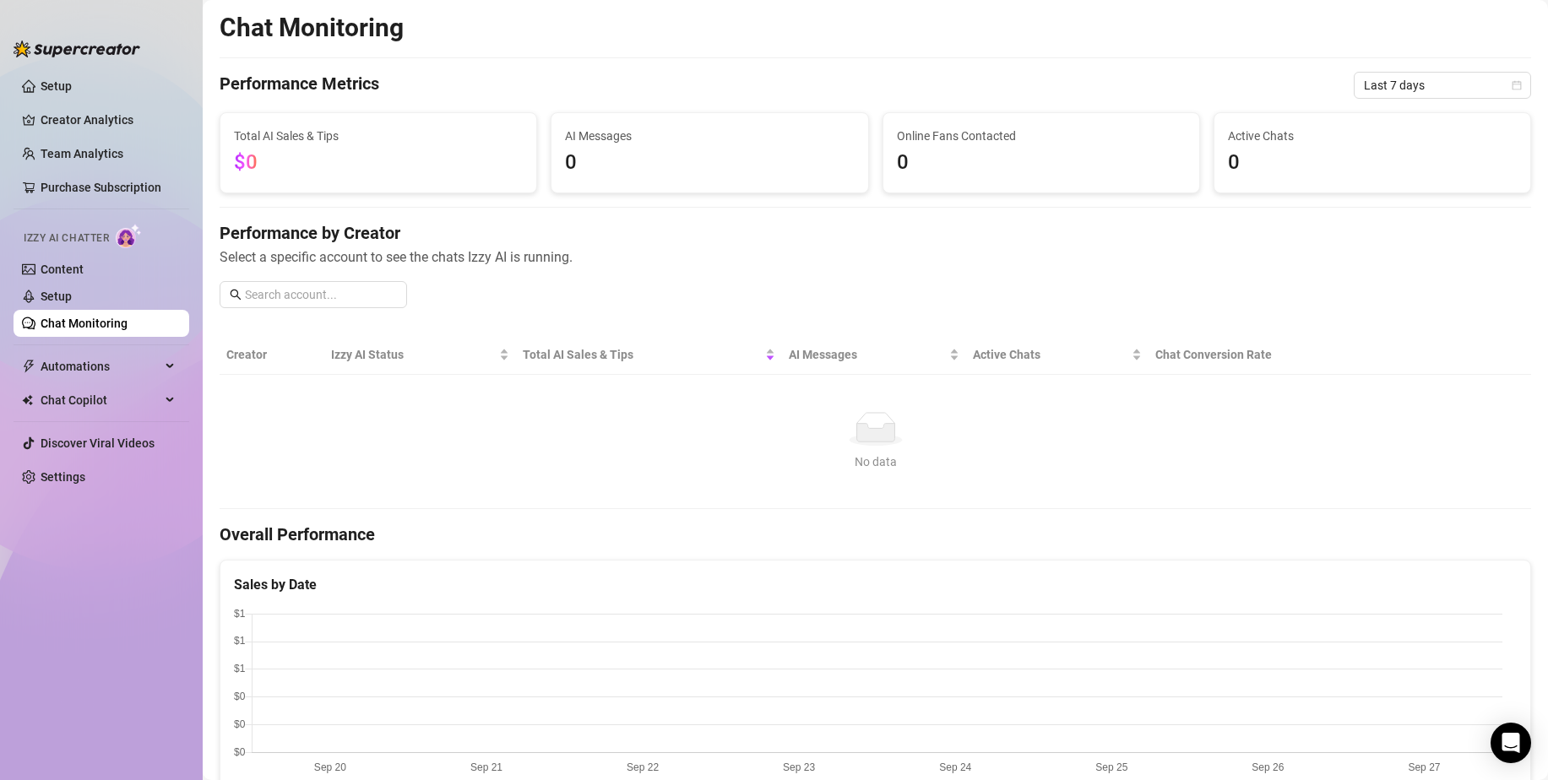
click at [127, 322] on link "Chat Monitoring" at bounding box center [84, 324] width 87 height 14
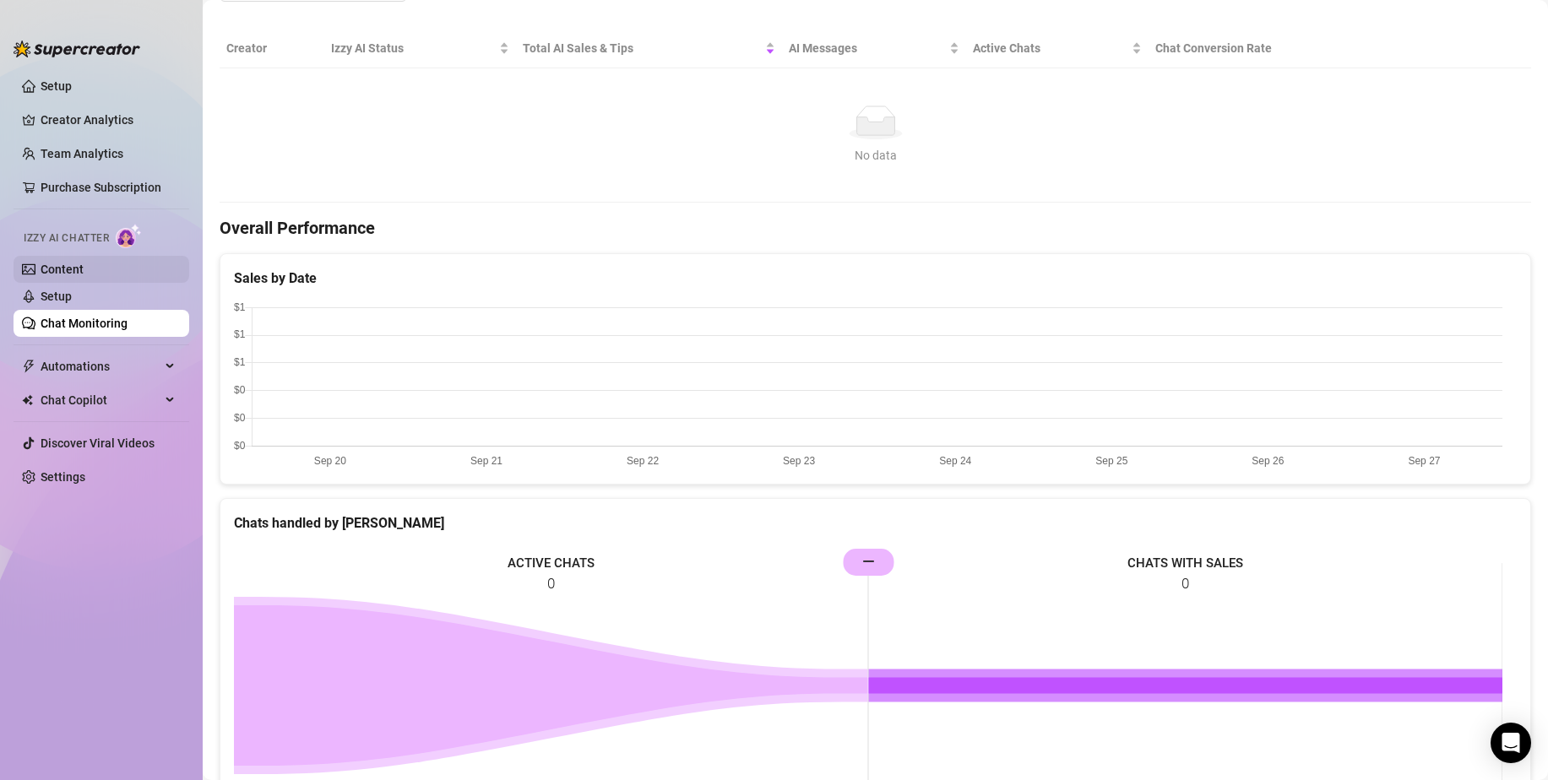
scroll to position [232, 0]
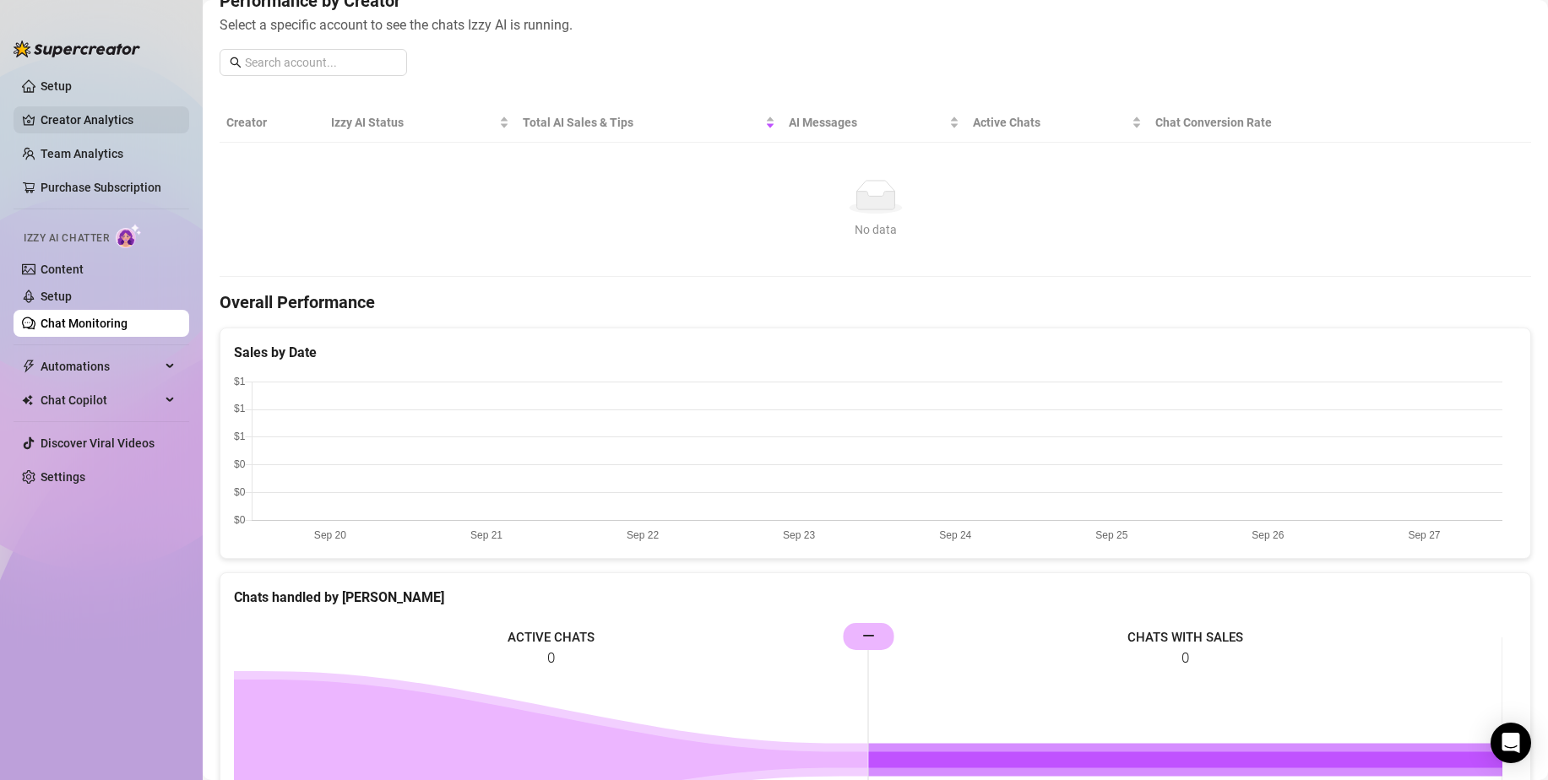
click at [119, 122] on link "Creator Analytics" at bounding box center [108, 119] width 135 height 27
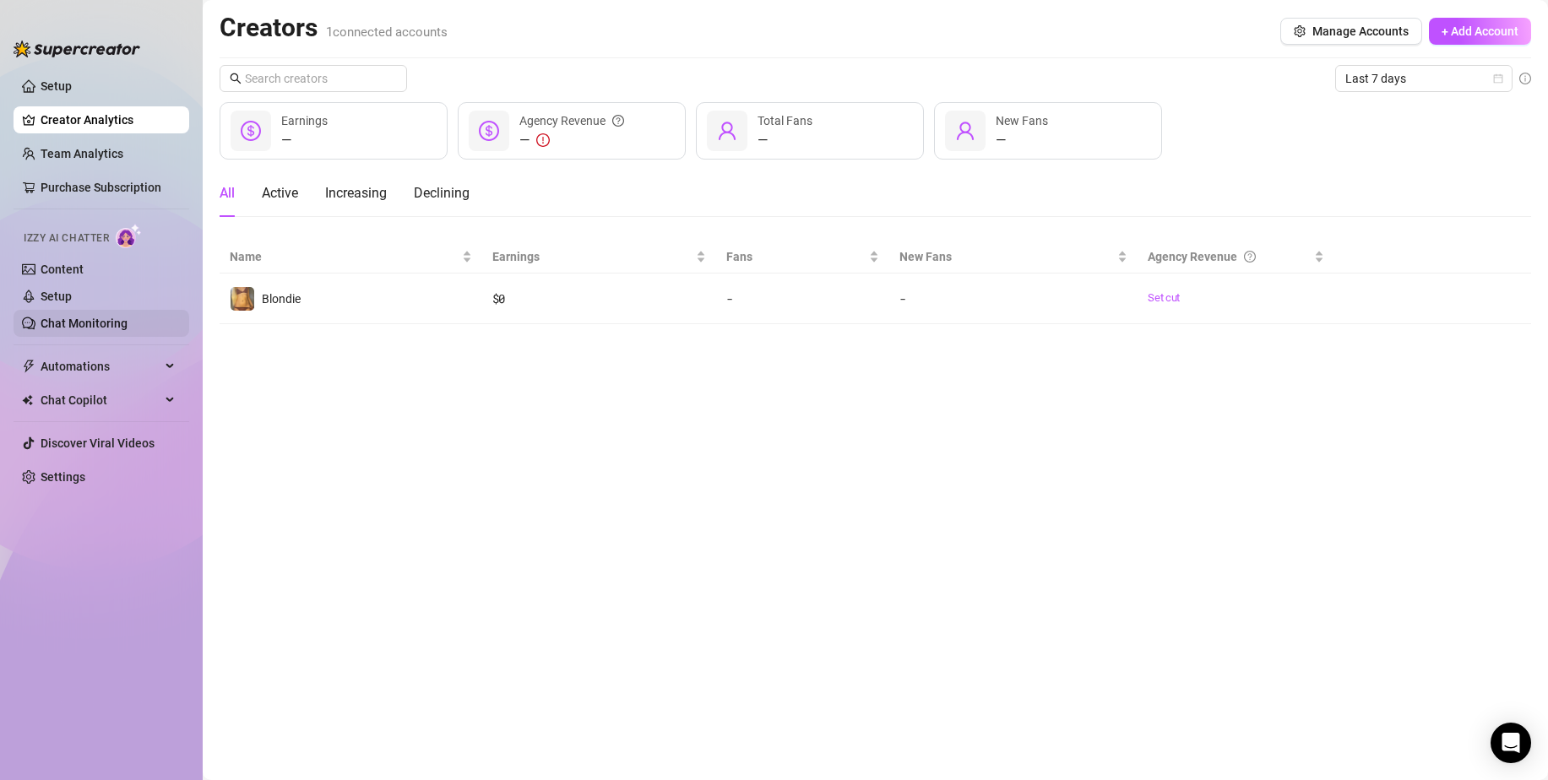
click at [67, 317] on link "Chat Monitoring" at bounding box center [84, 324] width 87 height 14
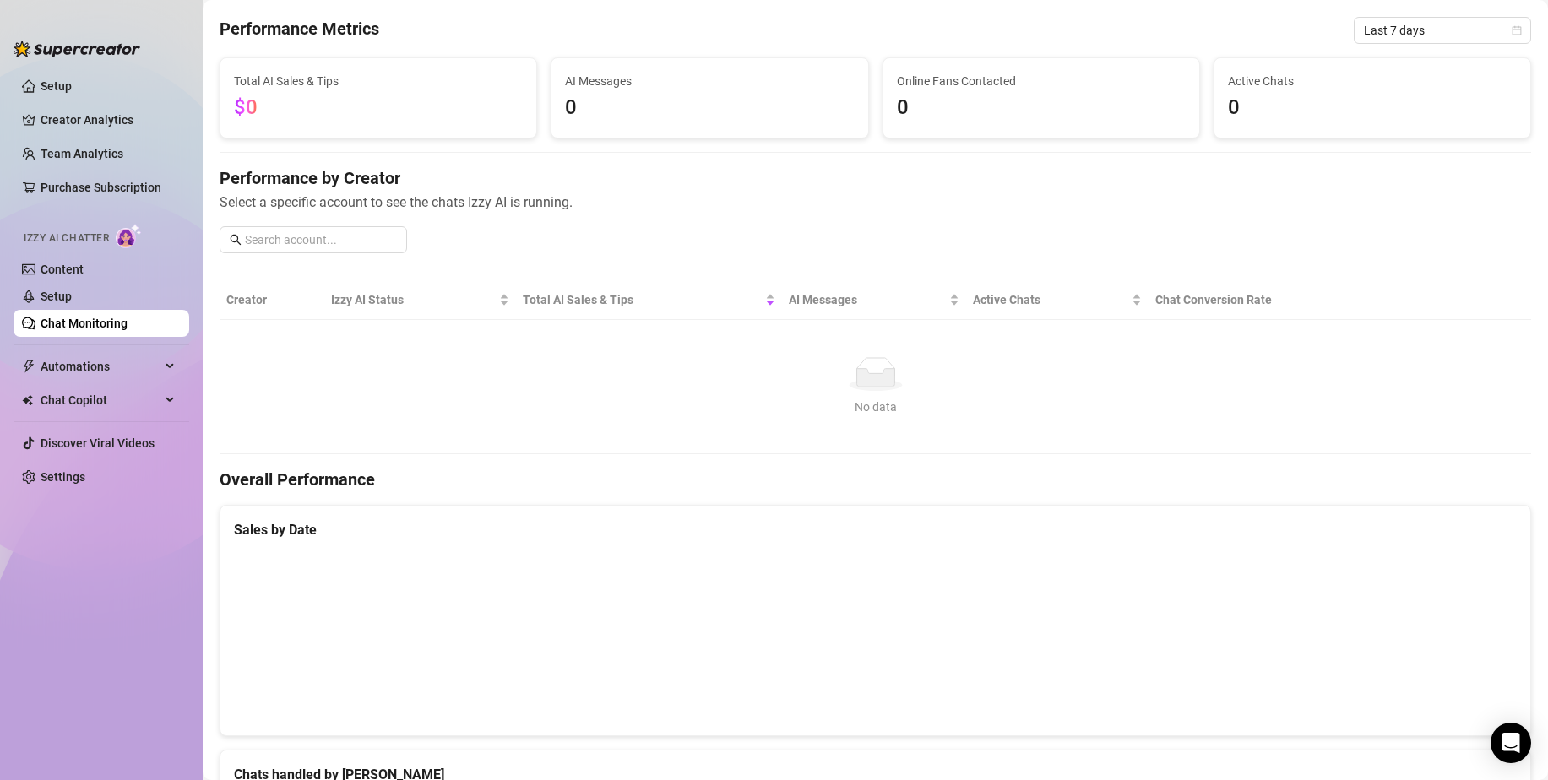
scroll to position [84, 0]
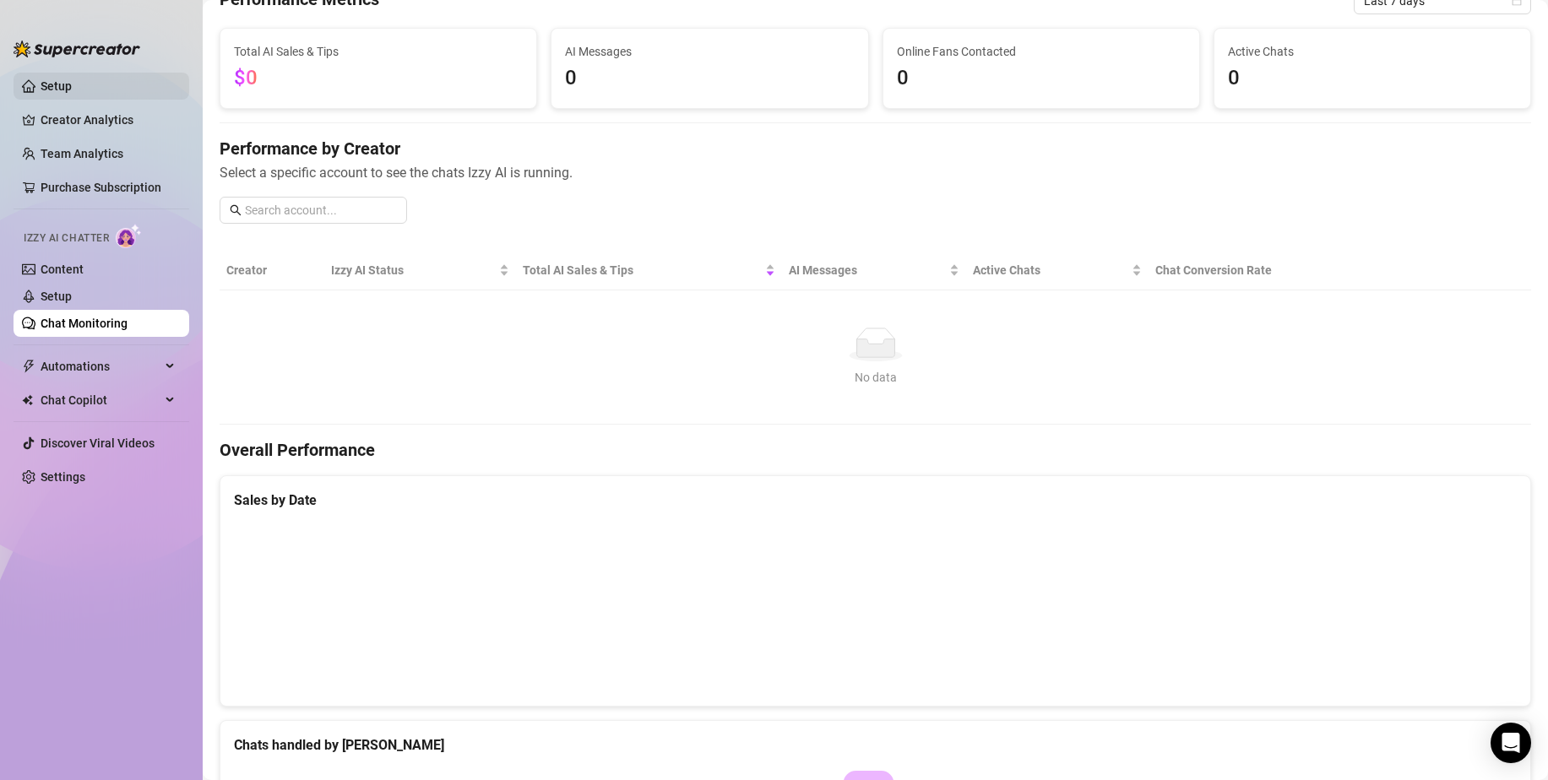
click at [72, 79] on link "Setup" at bounding box center [56, 86] width 31 height 14
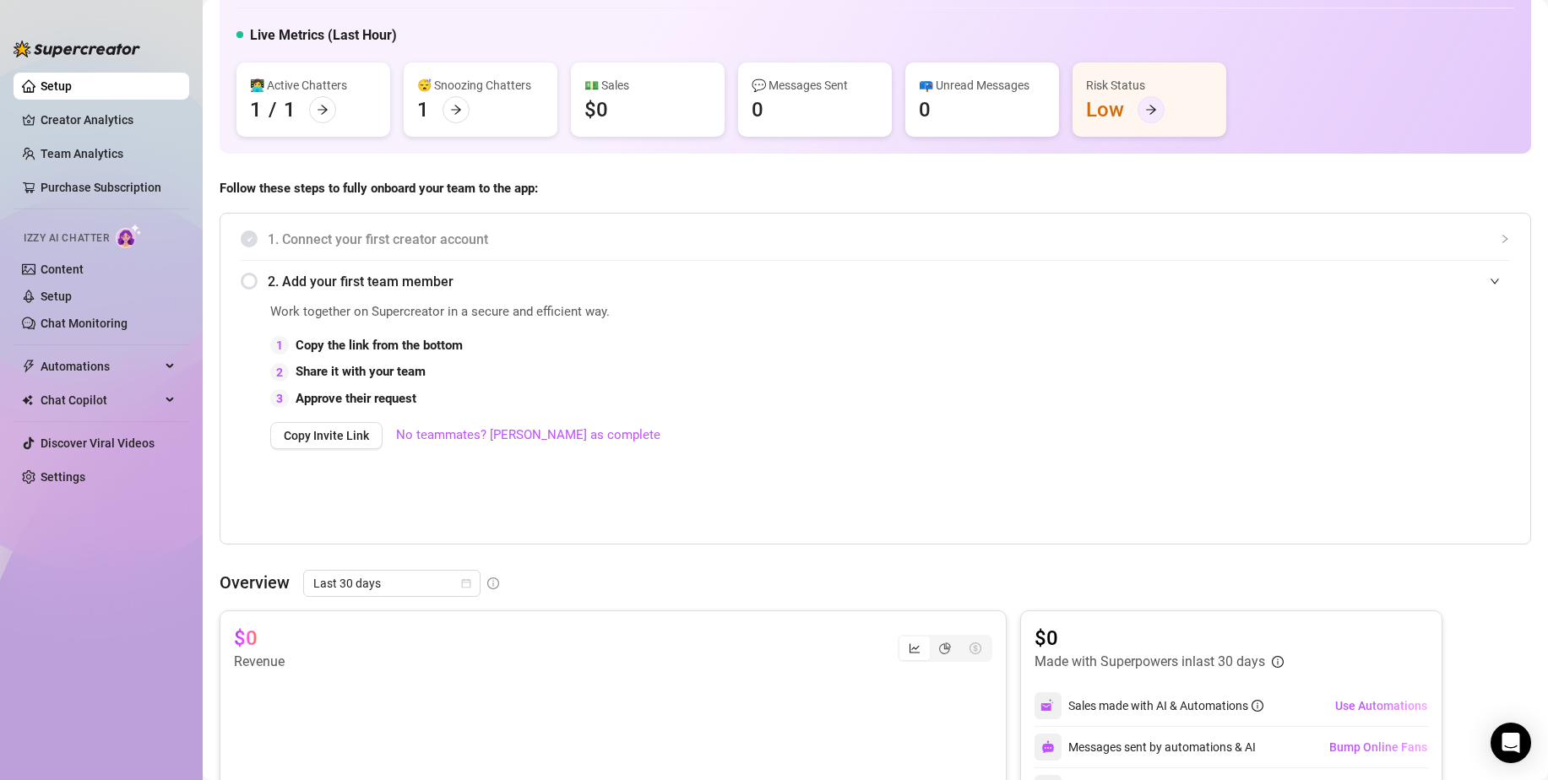
click at [1142, 111] on div at bounding box center [1150, 109] width 27 height 27
